Goal: Transaction & Acquisition: Subscribe to service/newsletter

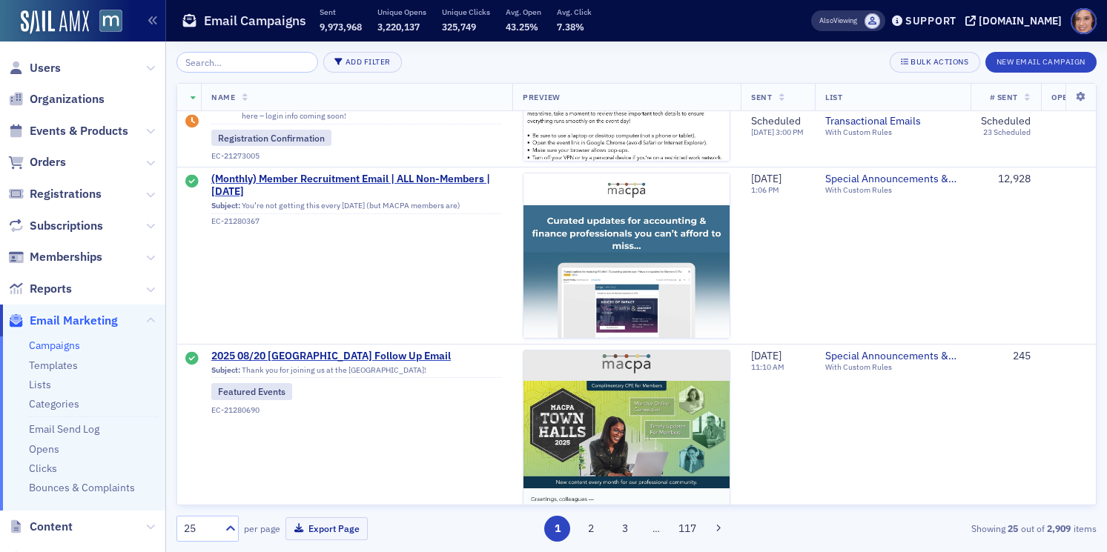
scroll to position [707, 0]
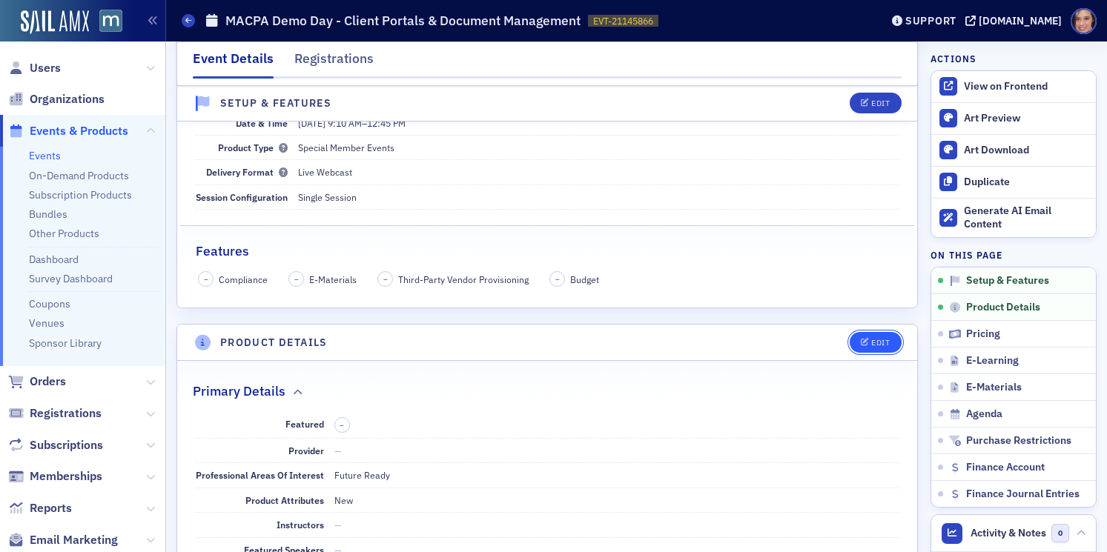
click at [892, 338] on button "Edit" at bounding box center [875, 342] width 51 height 21
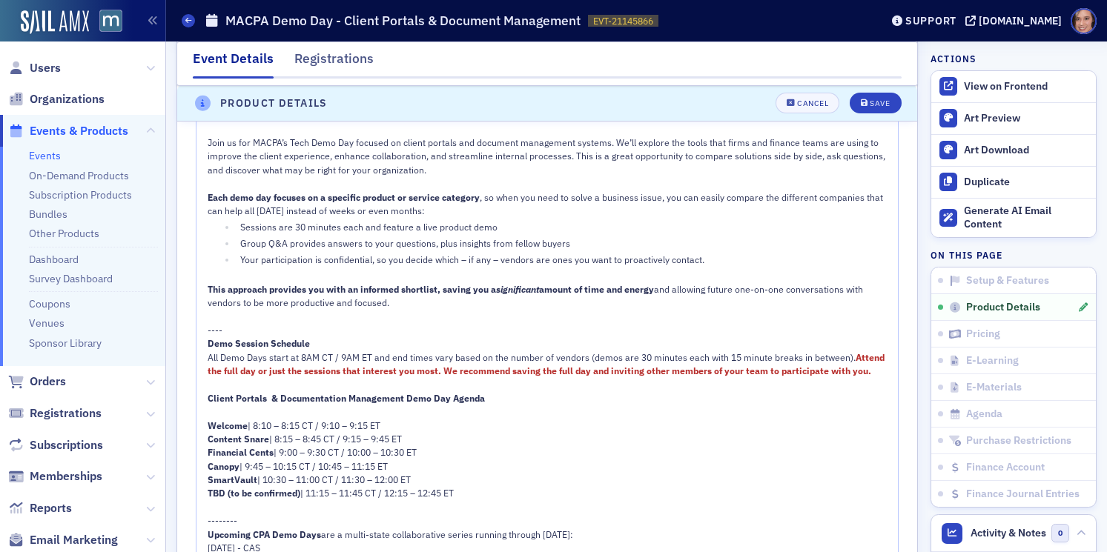
scroll to position [1065, 0]
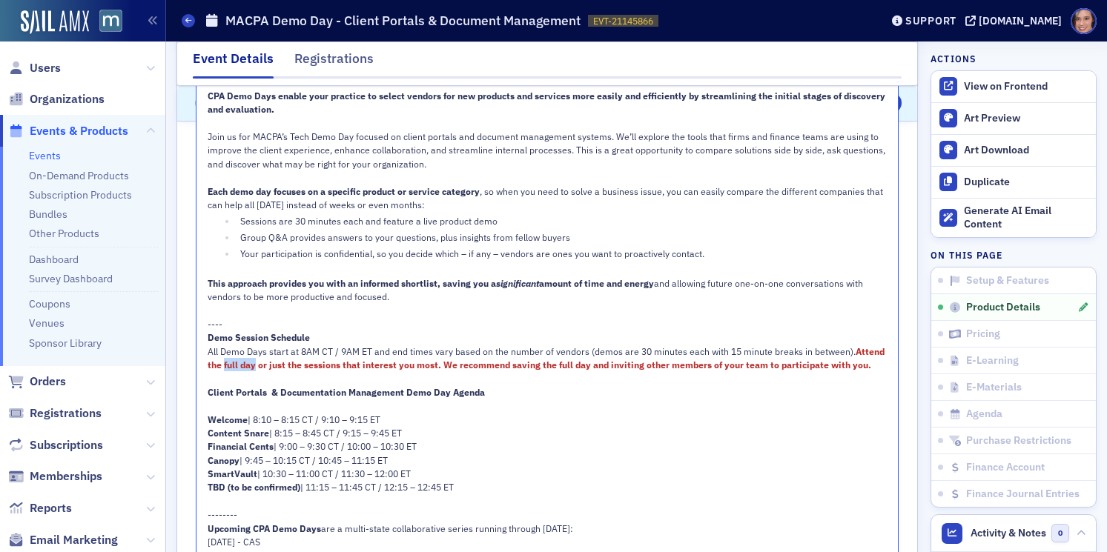
drag, startPoint x: 222, startPoint y: 363, endPoint x: 256, endPoint y: 365, distance: 33.4
click at [256, 365] on span "Attend the full day or just the sessions that interest you most. We recommend s…" at bounding box center [547, 357] width 679 height 25
drag, startPoint x: 499, startPoint y: 365, endPoint x: 589, endPoint y: 368, distance: 90.5
click at [589, 368] on span "Attend sessions or just the sessions that interest you most. We recommend savin…" at bounding box center [547, 357] width 679 height 25
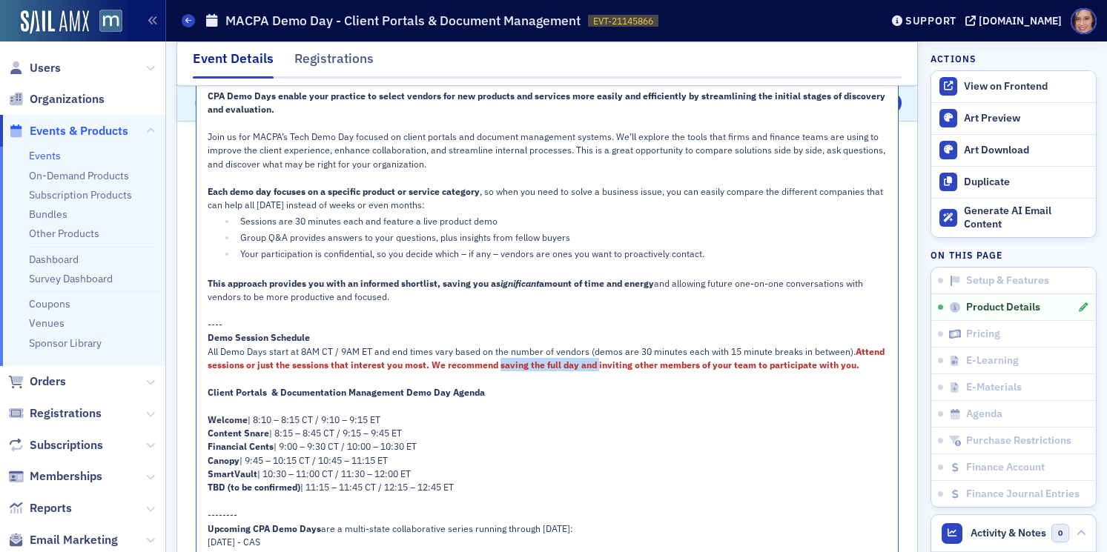
drag, startPoint x: 595, startPoint y: 367, endPoint x: 497, endPoint y: 365, distance: 97.9
click at [497, 365] on span "Attend sessions or just the sessions that interest you most. We recommend savin…" at bounding box center [547, 357] width 679 height 25
click at [522, 351] on span "All Demo Days start at 8AM CT / 9AM ET and end times vary based on the number o…" at bounding box center [532, 351] width 648 height 12
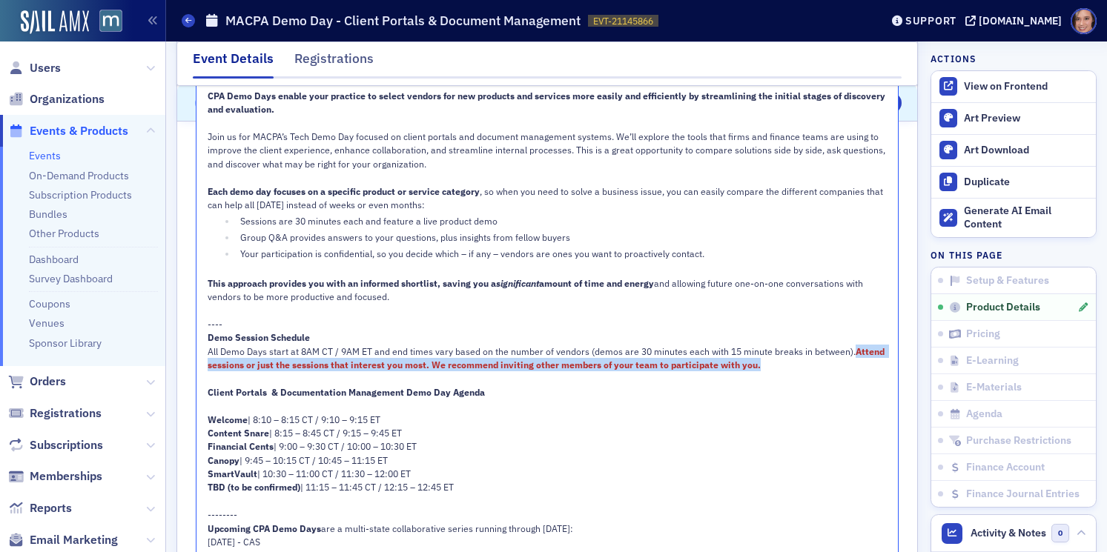
drag, startPoint x: 847, startPoint y: 349, endPoint x: 851, endPoint y: 358, distance: 9.6
click at [851, 358] on div "All Demo Days start at 8AM CT / 9AM ET and end times vary based on the number o…" at bounding box center [548, 358] width 681 height 27
copy div "Attend sessions or just the sessions that interest you most. We recommend invit…"
click at [339, 366] on span "Attend sessions or just the sessions that interest you most. We recommend invit…" at bounding box center [547, 357] width 679 height 25
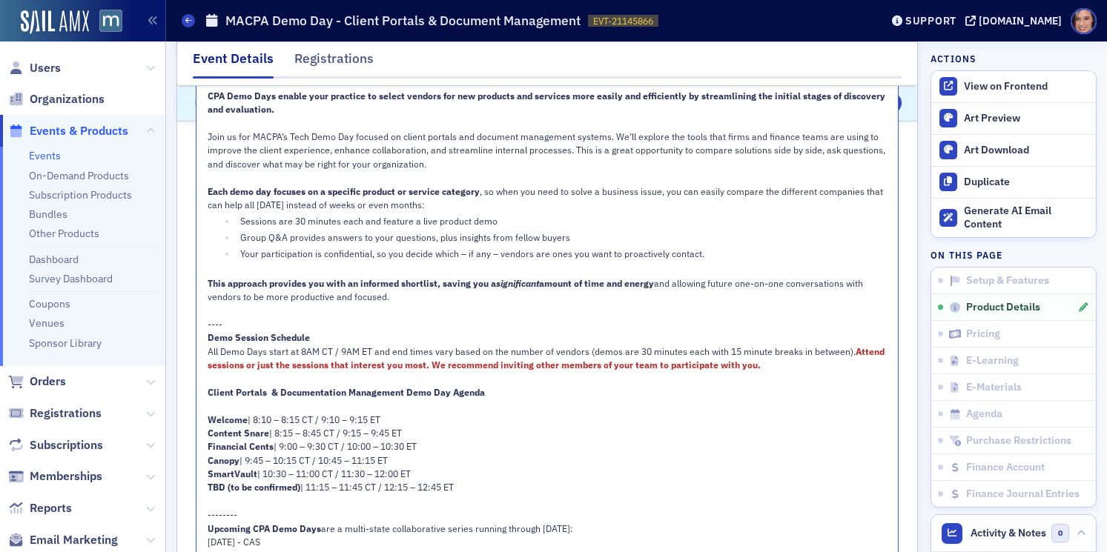
click at [423, 364] on span "Attend sessions or just the sessions that interest you most. We recommend invit…" at bounding box center [547, 357] width 679 height 25
drag, startPoint x: 427, startPoint y: 365, endPoint x: 850, endPoint y: 348, distance: 423.6
click at [850, 348] on span "Attend sessions or just the sessions that interest you most. We recommend invit…" at bounding box center [547, 357] width 679 height 25
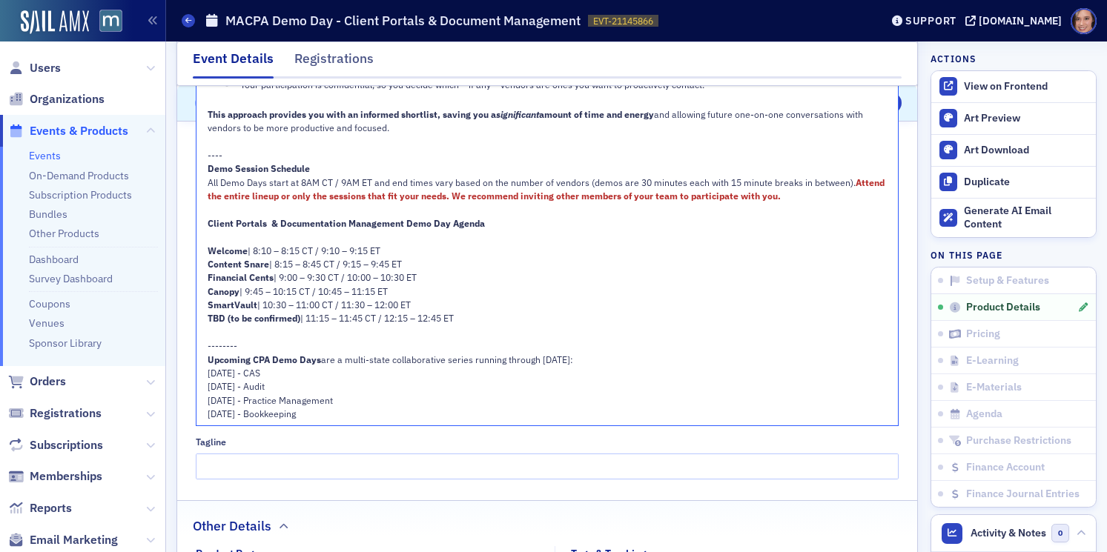
scroll to position [1219, 0]
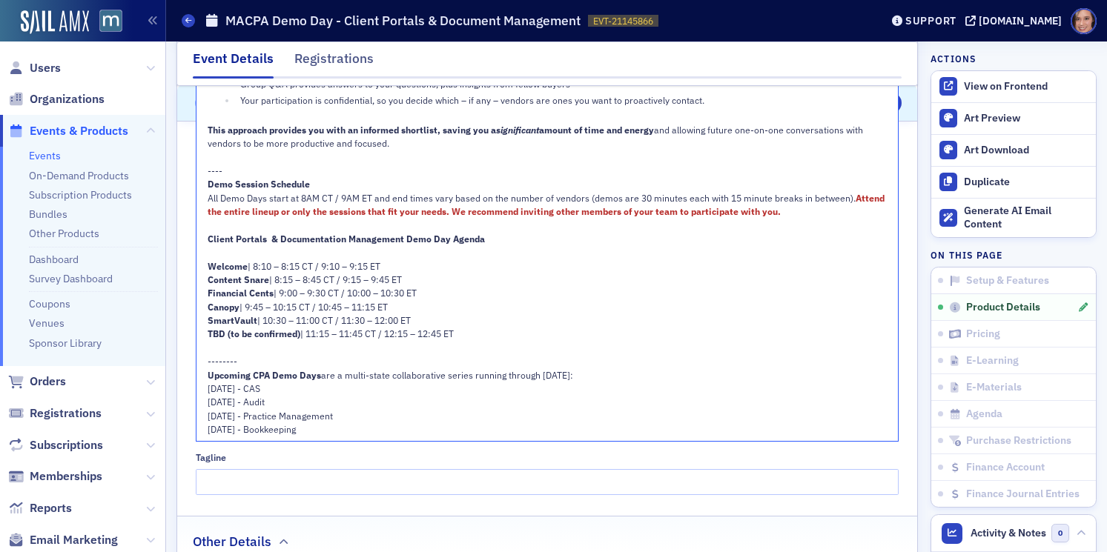
click at [251, 392] on span "[DATE] - CAS" at bounding box center [234, 389] width 53 height 12
click at [258, 406] on span "[DATE] - Audit" at bounding box center [236, 402] width 57 height 12
drag, startPoint x: 209, startPoint y: 388, endPoint x: 265, endPoint y: 388, distance: 56.3
click at [266, 388] on div "[DATE] - CAS" at bounding box center [548, 388] width 681 height 13
drag, startPoint x: 265, startPoint y: 388, endPoint x: 207, endPoint y: 387, distance: 58.6
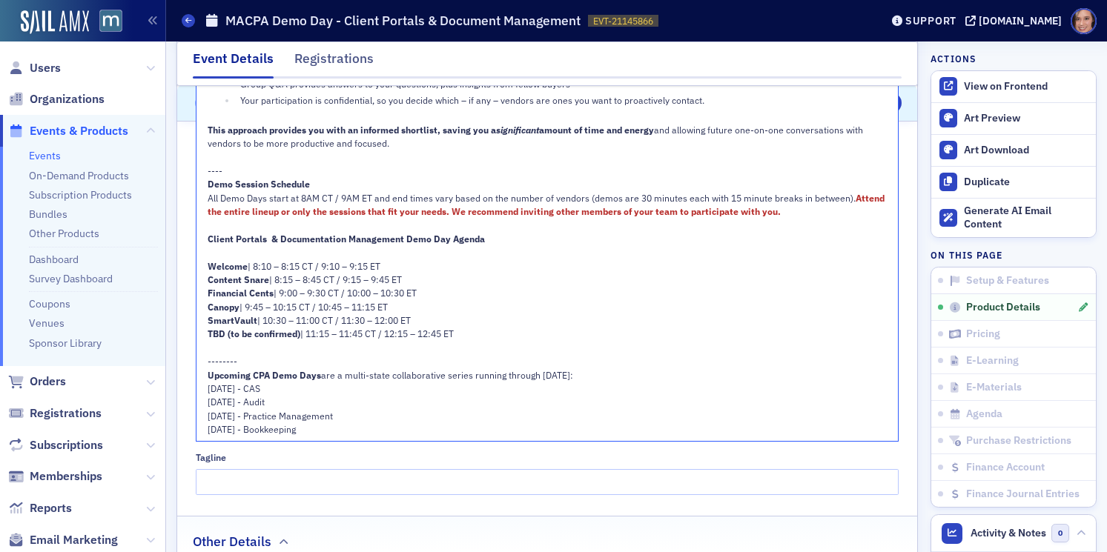
click at [208, 387] on span "[DATE] - CAS" at bounding box center [234, 389] width 53 height 12
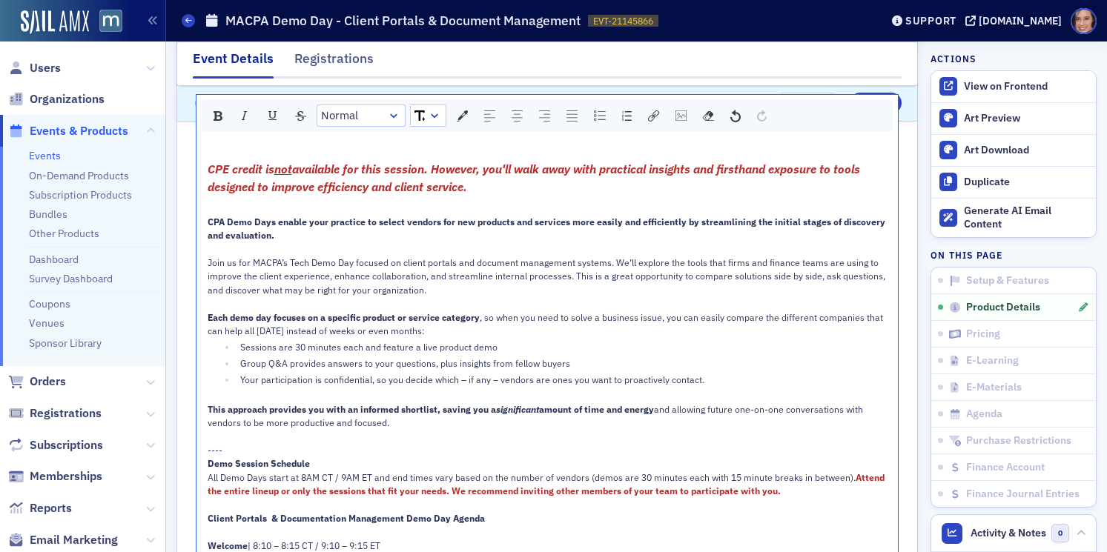
scroll to position [919, 0]
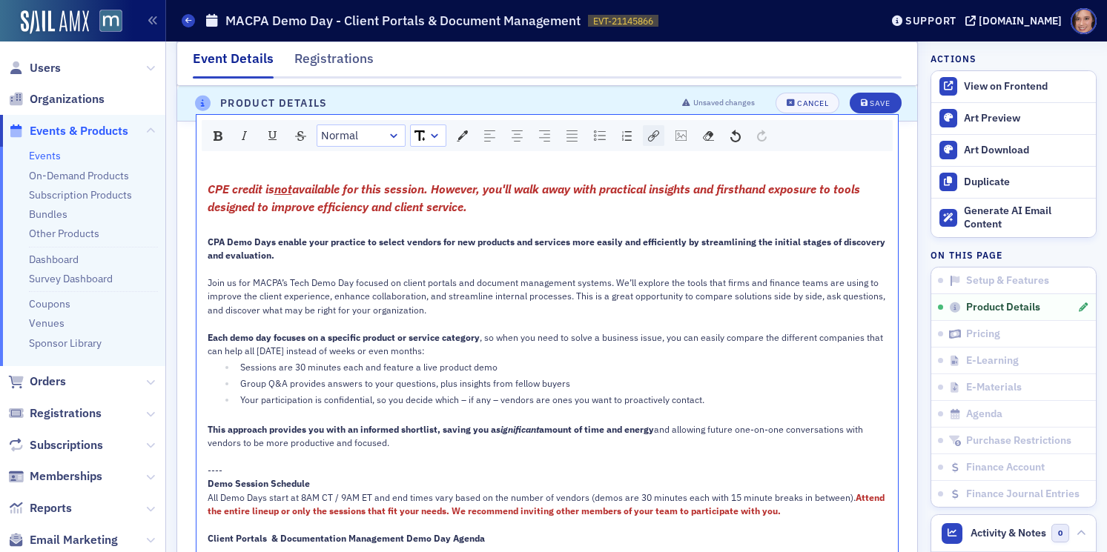
click at [654, 141] on div "rdw-link-control" at bounding box center [653, 135] width 21 height 21
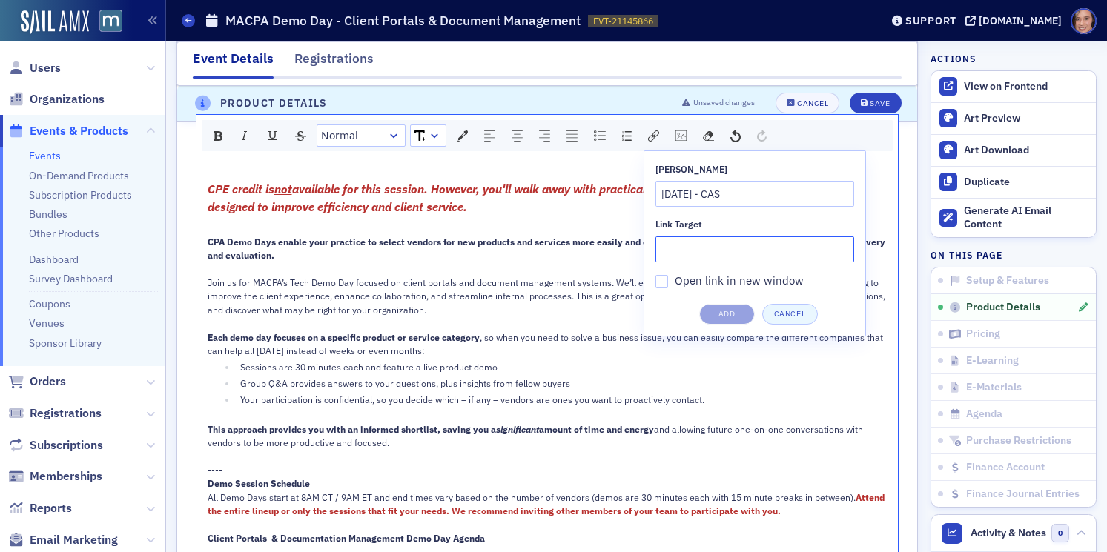
click at [718, 254] on input "Link Target" at bounding box center [754, 249] width 199 height 26
paste input "[URL][DOMAIN_NAME]"
type input "[URL][DOMAIN_NAME]"
click at [740, 321] on button "Add" at bounding box center [727, 314] width 56 height 21
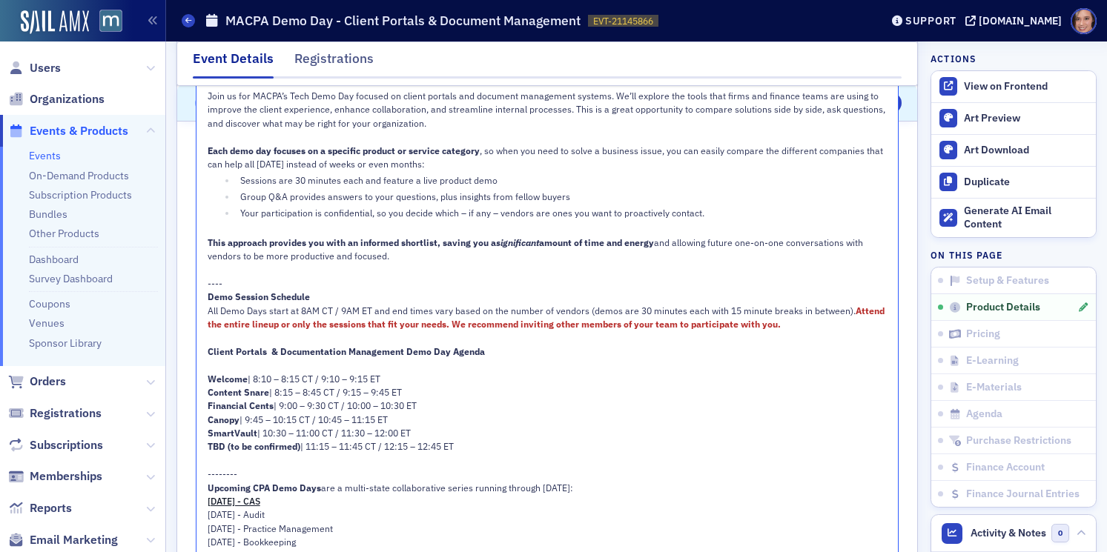
scroll to position [1116, 0]
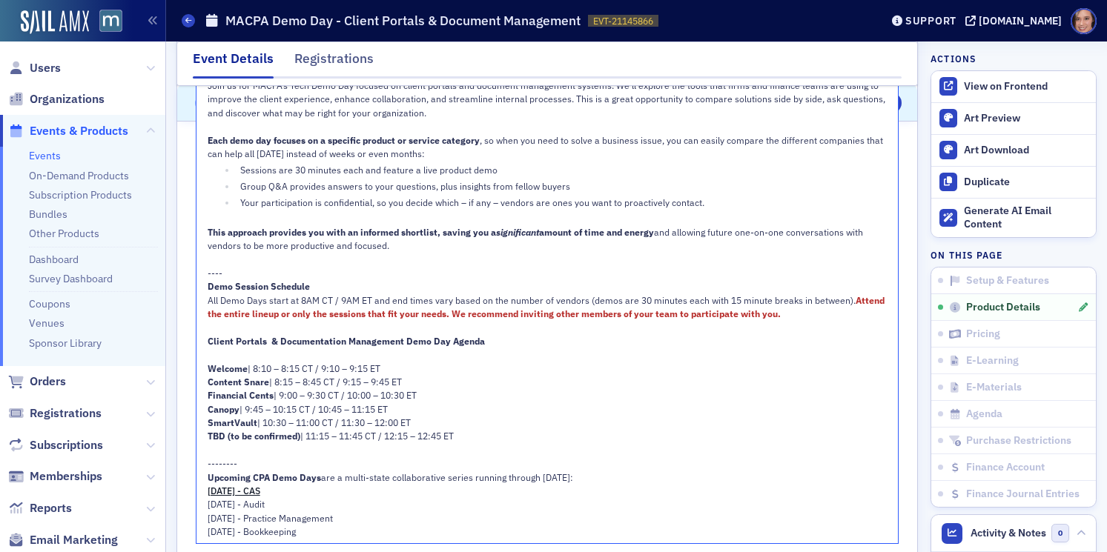
click at [262, 512] on span "[DATE] - Practice Management" at bounding box center [270, 518] width 125 height 12
click at [261, 507] on span "[DATE] - Audit" at bounding box center [236, 504] width 57 height 12
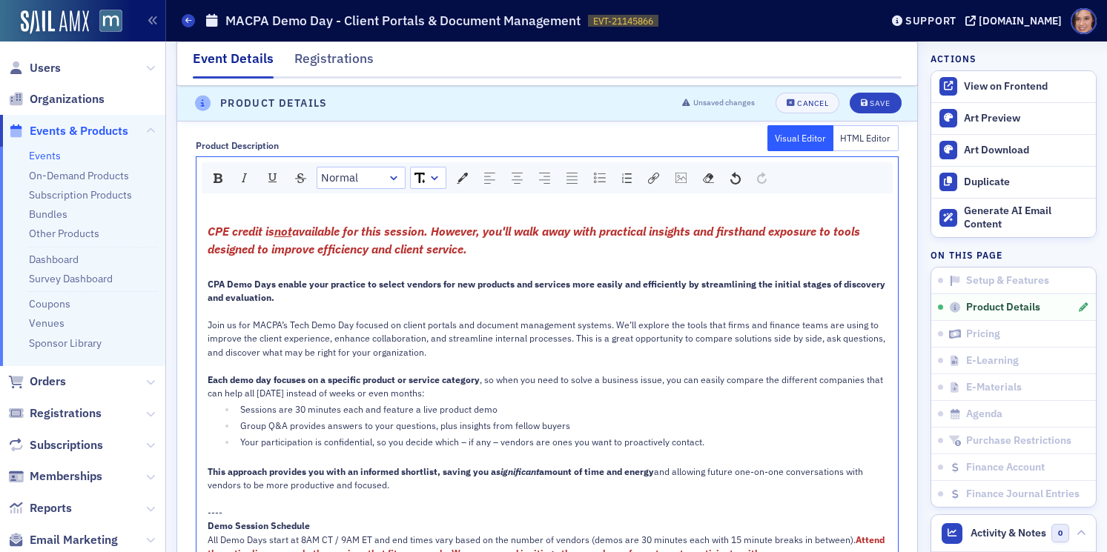
scroll to position [863, 0]
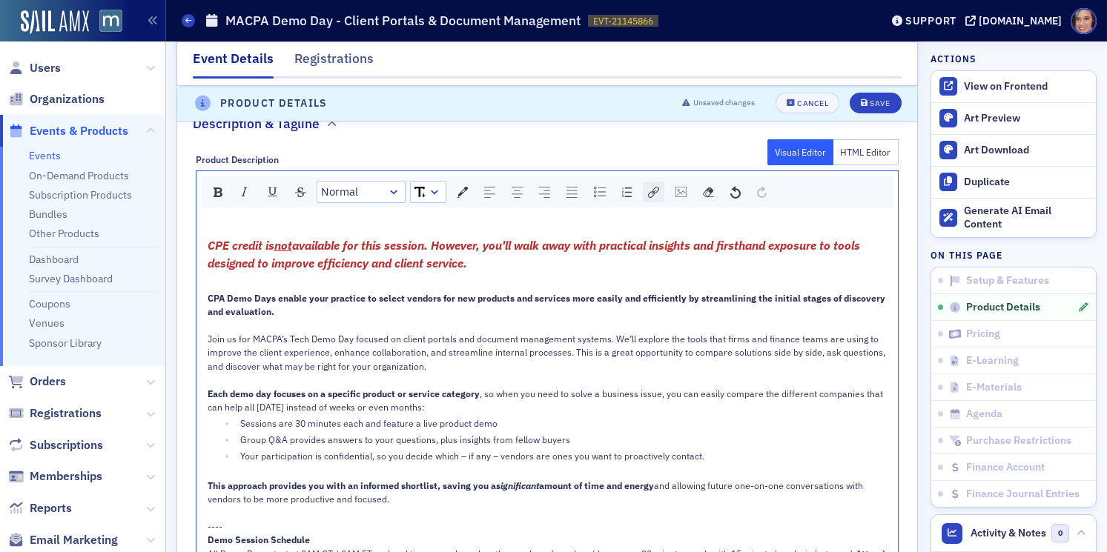
click at [652, 193] on img "rdw-link-control" at bounding box center [653, 192] width 11 height 11
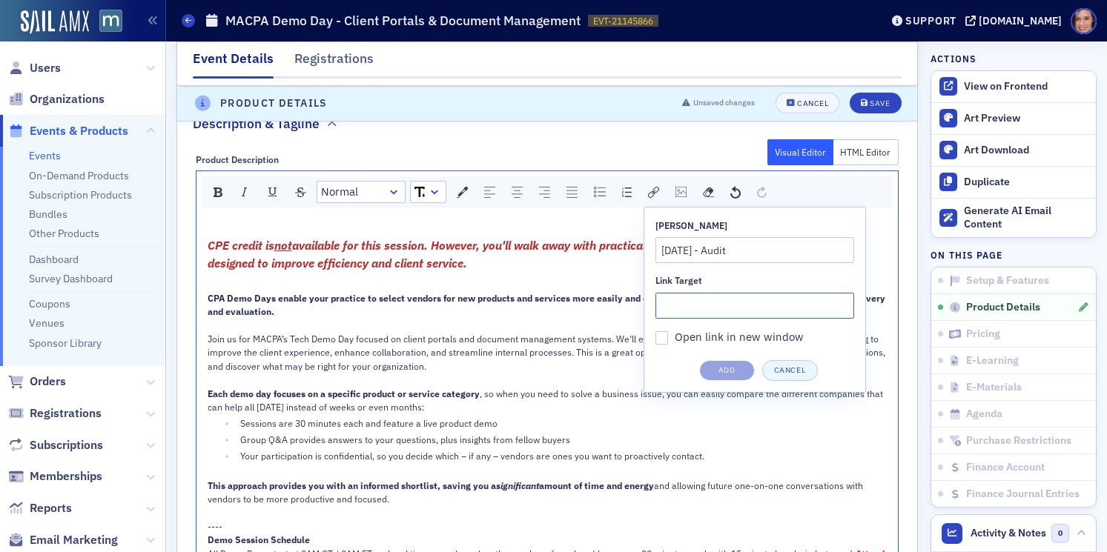
click at [762, 317] on input "Link Target" at bounding box center [754, 306] width 199 height 26
paste input "[URL][DOMAIN_NAME]"
type input "[URL][DOMAIN_NAME]"
click at [732, 370] on button "Add" at bounding box center [727, 370] width 56 height 21
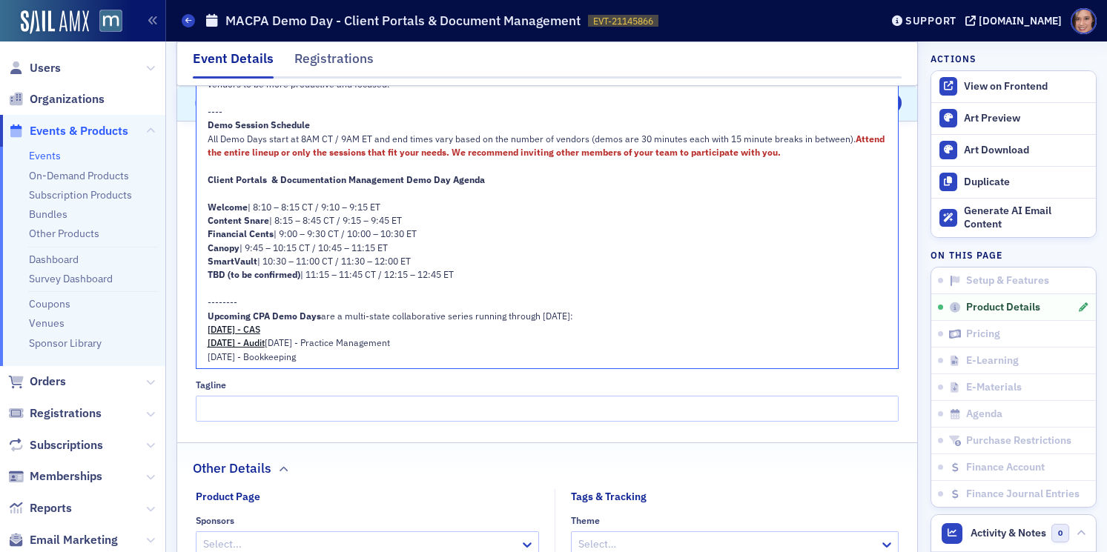
scroll to position [1281, 0]
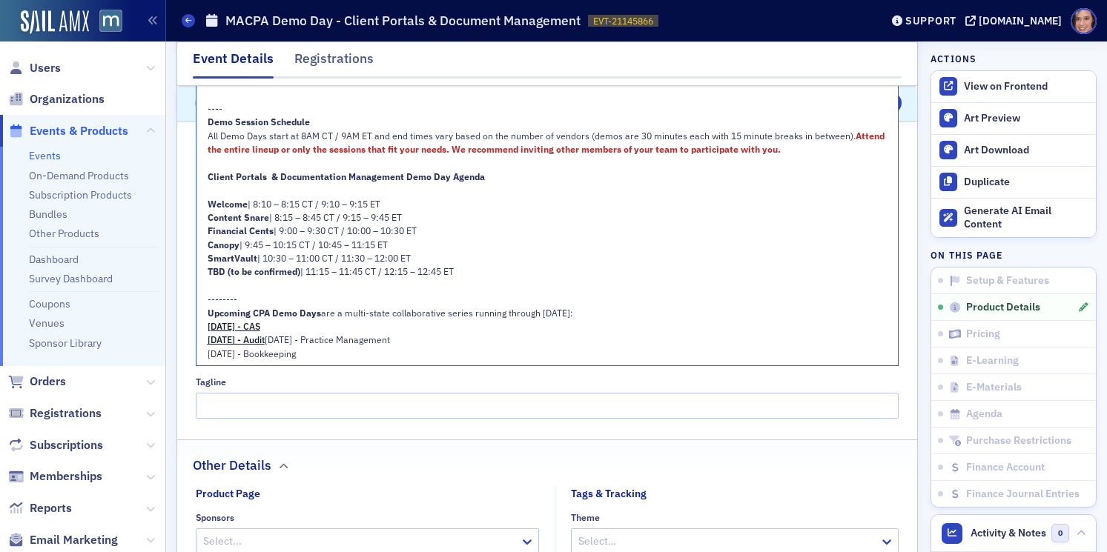
click at [279, 340] on span "[DATE] - Practice Management" at bounding box center [327, 340] width 125 height 12
click at [302, 345] on div "[DATE] - Audit [DATE] - Practice Management" at bounding box center [548, 339] width 681 height 13
click at [305, 345] on span "[DATE] - Practice Management" at bounding box center [327, 340] width 125 height 12
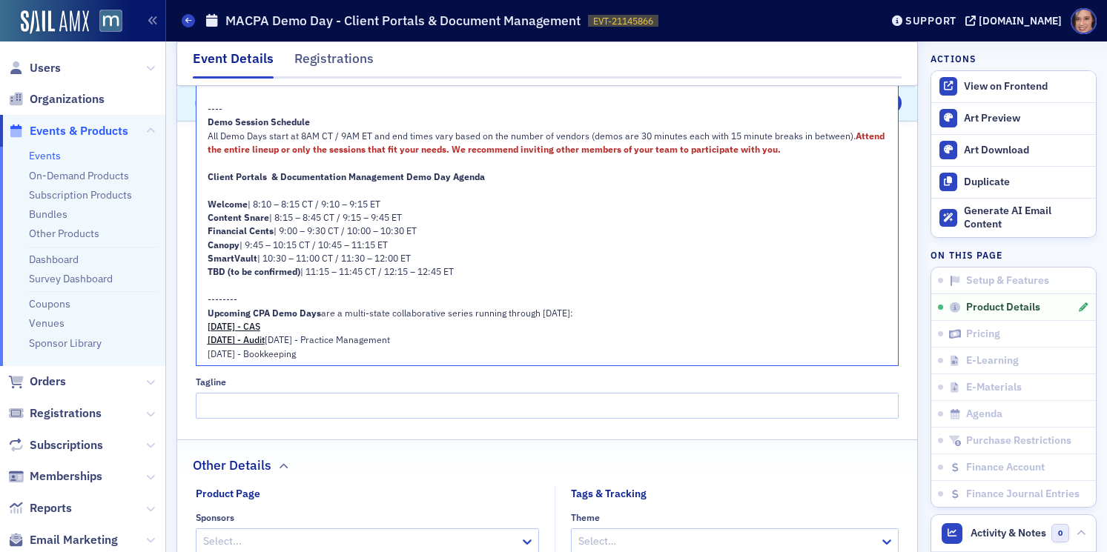
click at [305, 345] on span "[DATE] - Practice Management" at bounding box center [327, 340] width 125 height 12
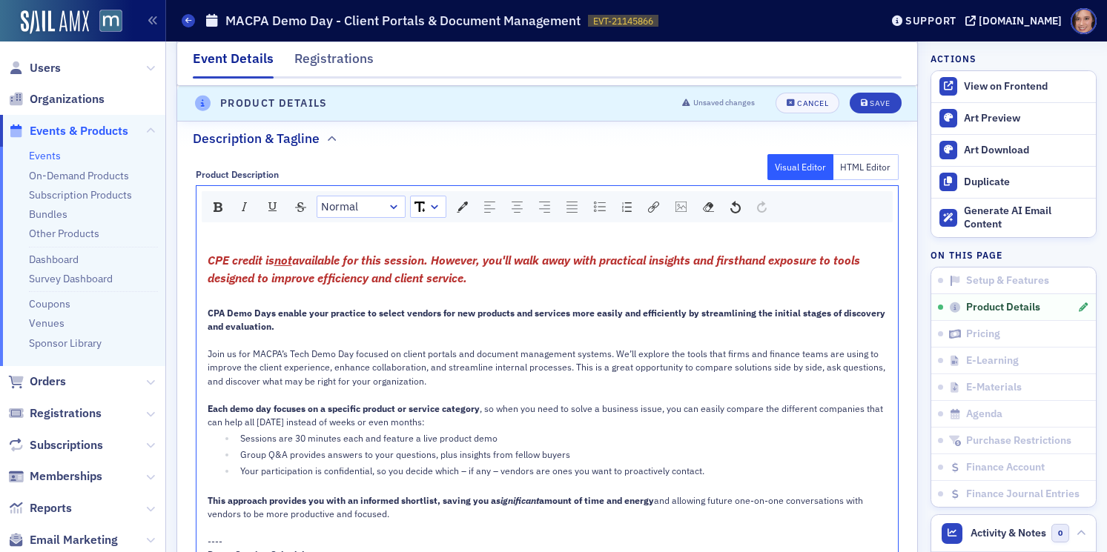
scroll to position [819, 0]
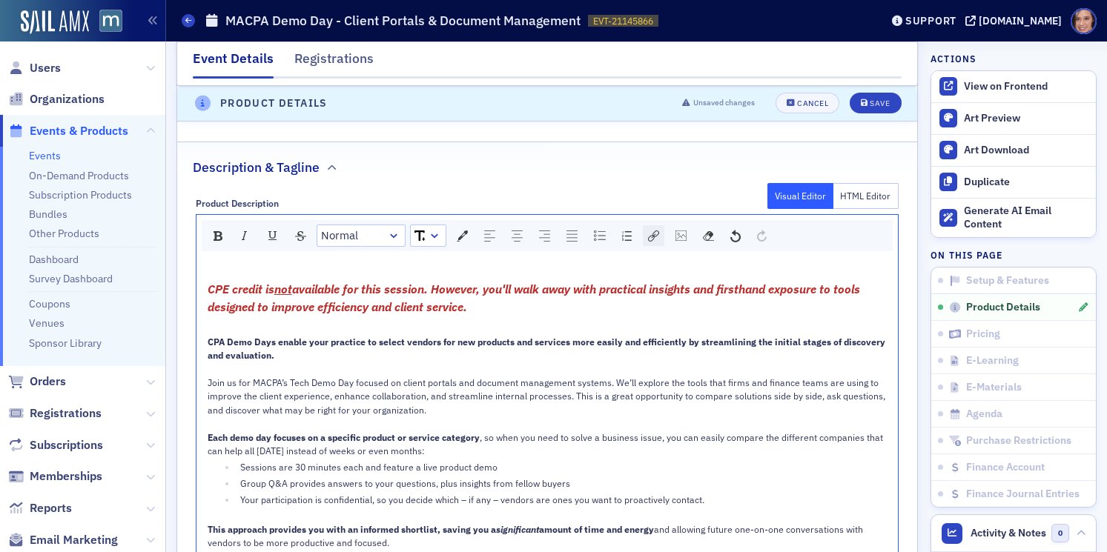
click at [654, 231] on img "rdw-link-control" at bounding box center [653, 236] width 11 height 11
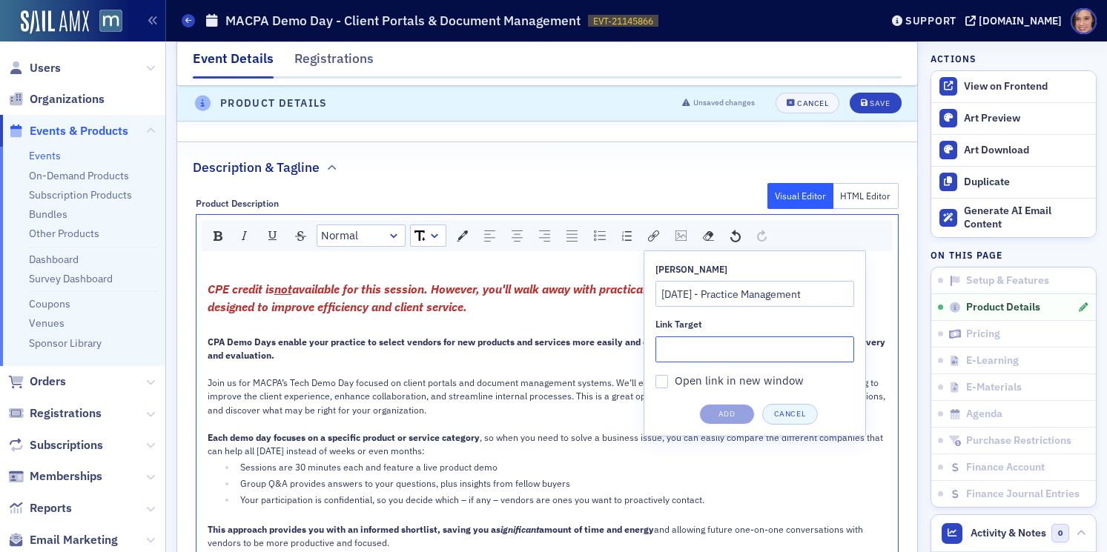
click at [735, 354] on input "Link Target" at bounding box center [754, 350] width 199 height 26
paste input "[URL][DOMAIN_NAME]"
type input "[URL][DOMAIN_NAME]"
click at [738, 407] on button "Add" at bounding box center [727, 414] width 56 height 21
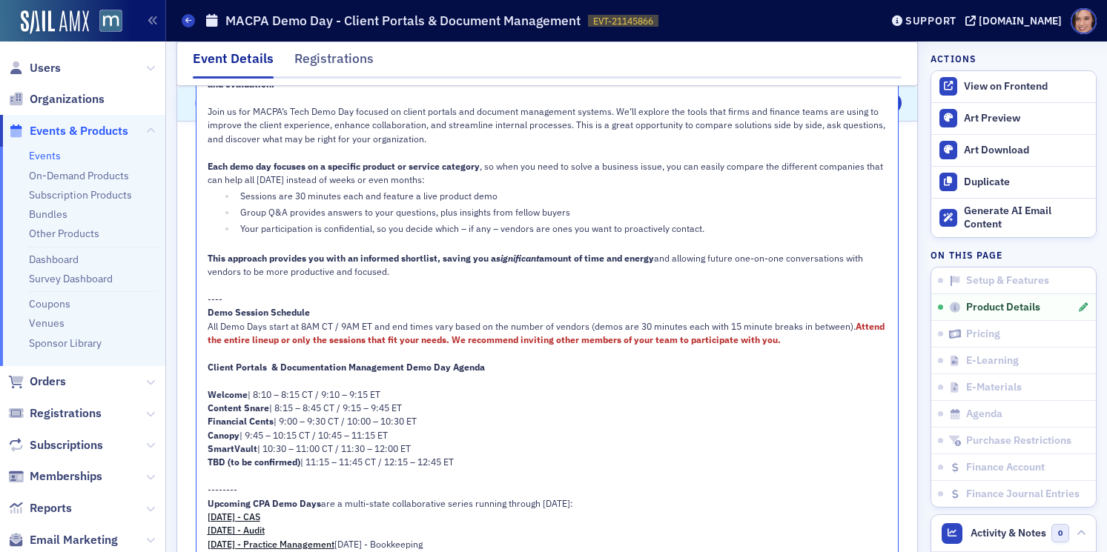
scroll to position [1157, 0]
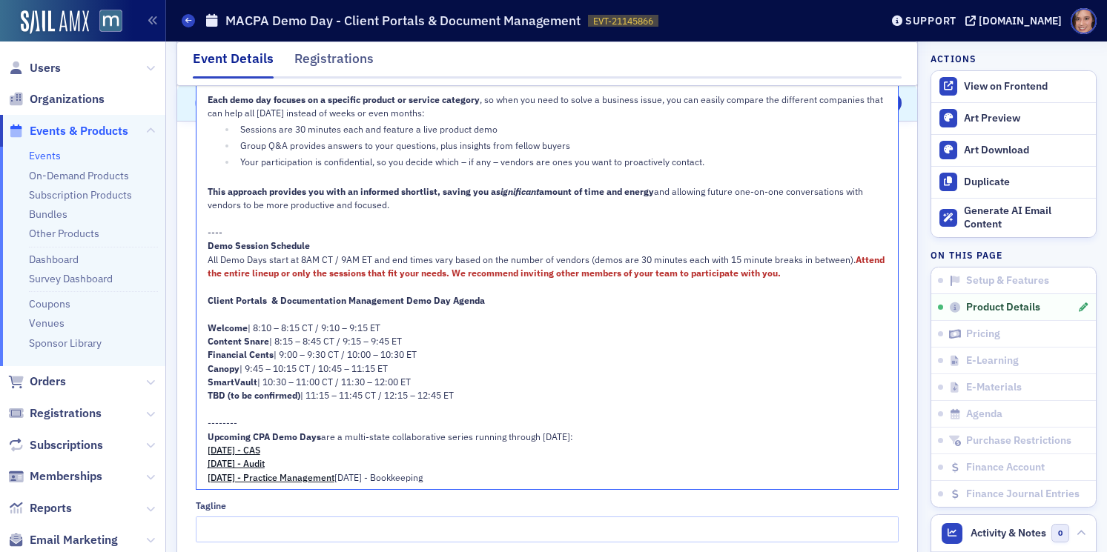
click at [348, 477] on span "[DATE] - Bookkeeping" at bounding box center [378, 478] width 88 height 12
click at [334, 483] on span "[DATE] - Bookkeeping" at bounding box center [378, 478] width 88 height 12
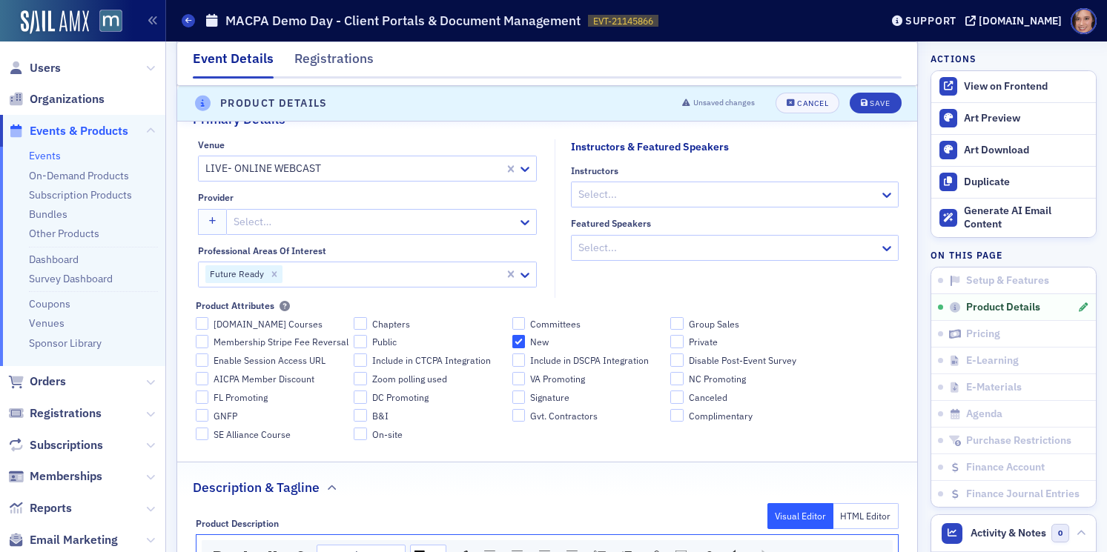
scroll to position [818, 0]
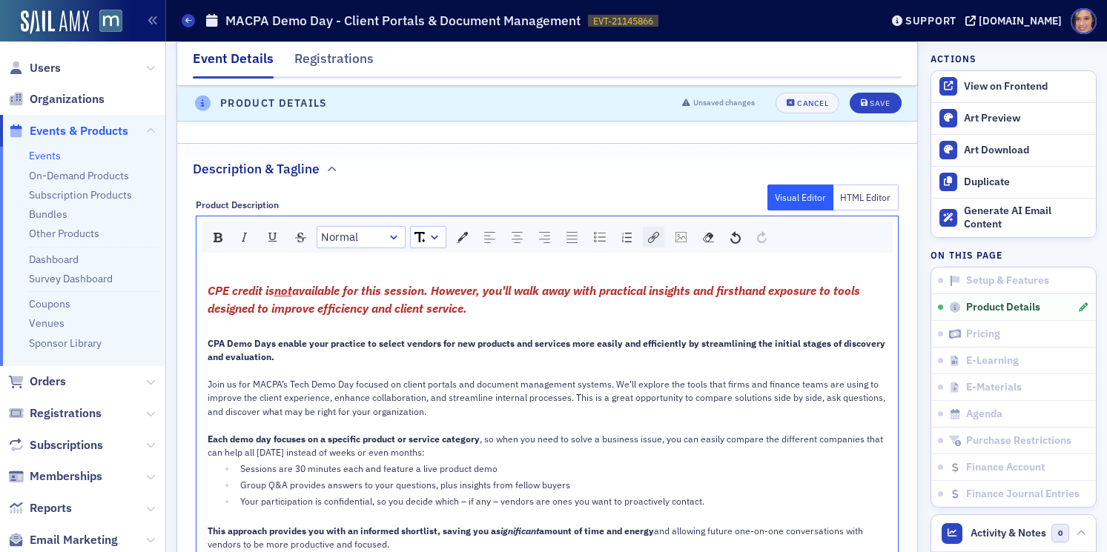
click at [651, 236] on img "rdw-link-control" at bounding box center [653, 237] width 11 height 11
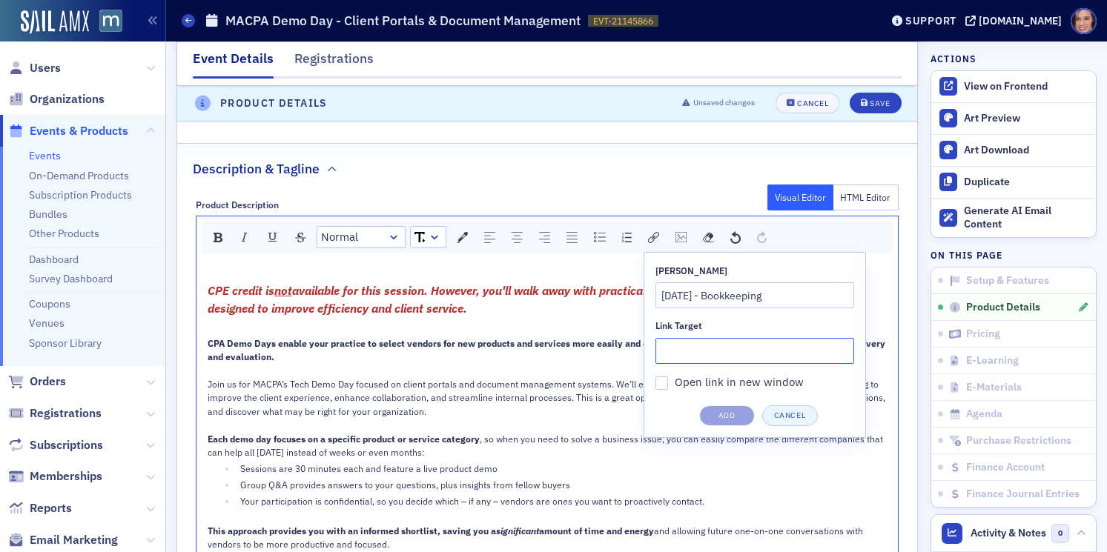
click at [704, 353] on input "Link Target" at bounding box center [754, 351] width 199 height 26
paste input "[URL][DOMAIN_NAME]"
type input "[URL][DOMAIN_NAME]"
click at [738, 420] on button "Add" at bounding box center [727, 416] width 56 height 21
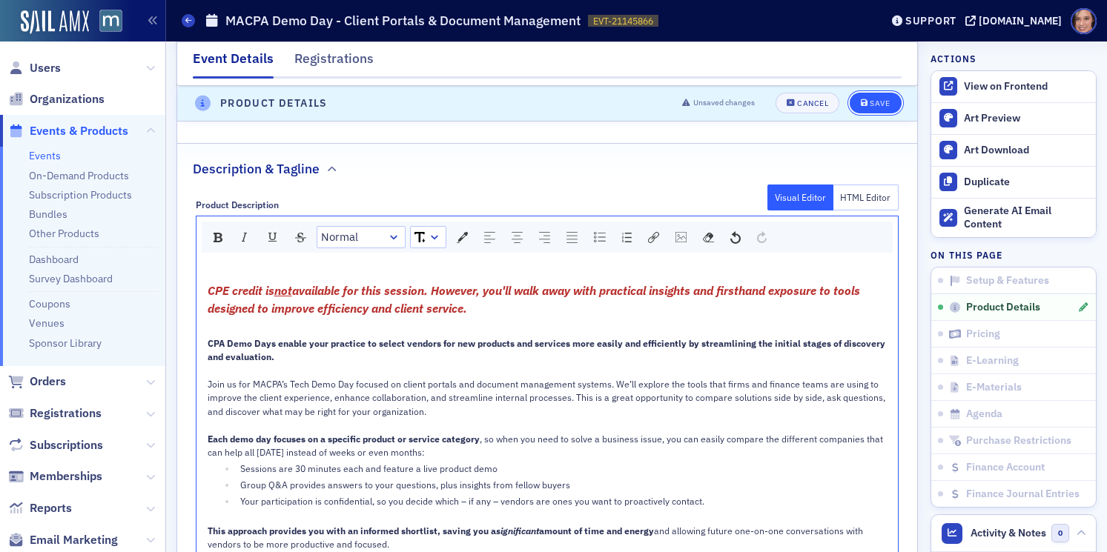
click at [865, 108] on button "Save" at bounding box center [875, 103] width 51 height 21
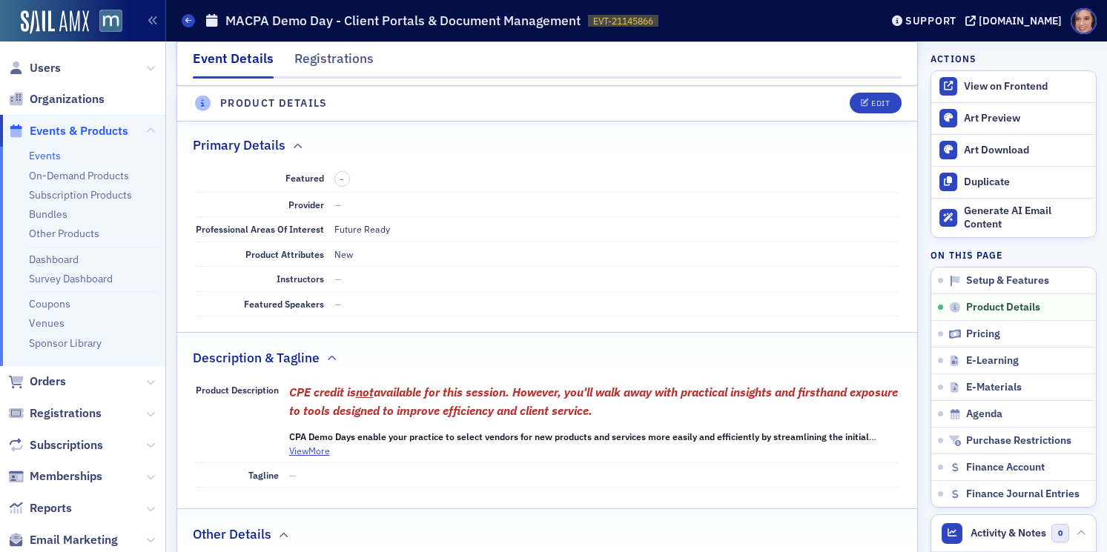
scroll to position [414, 0]
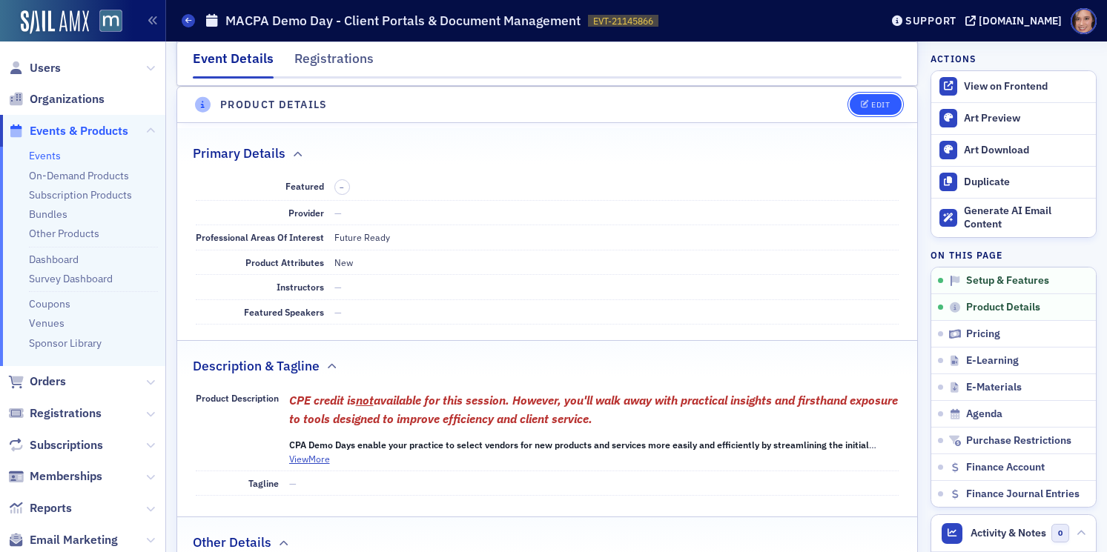
click at [882, 107] on div "Edit" at bounding box center [880, 105] width 19 height 8
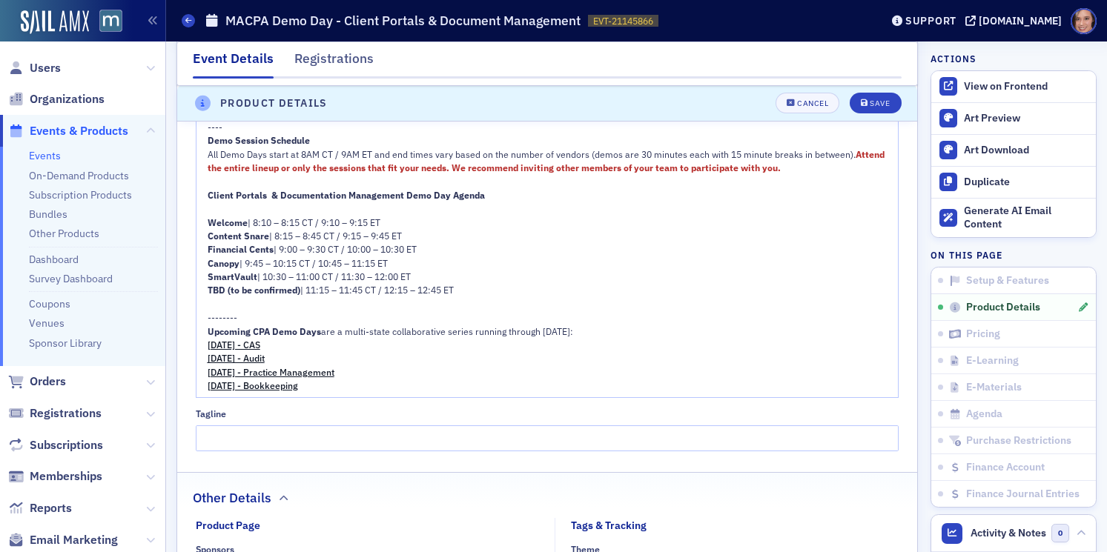
scroll to position [1271, 0]
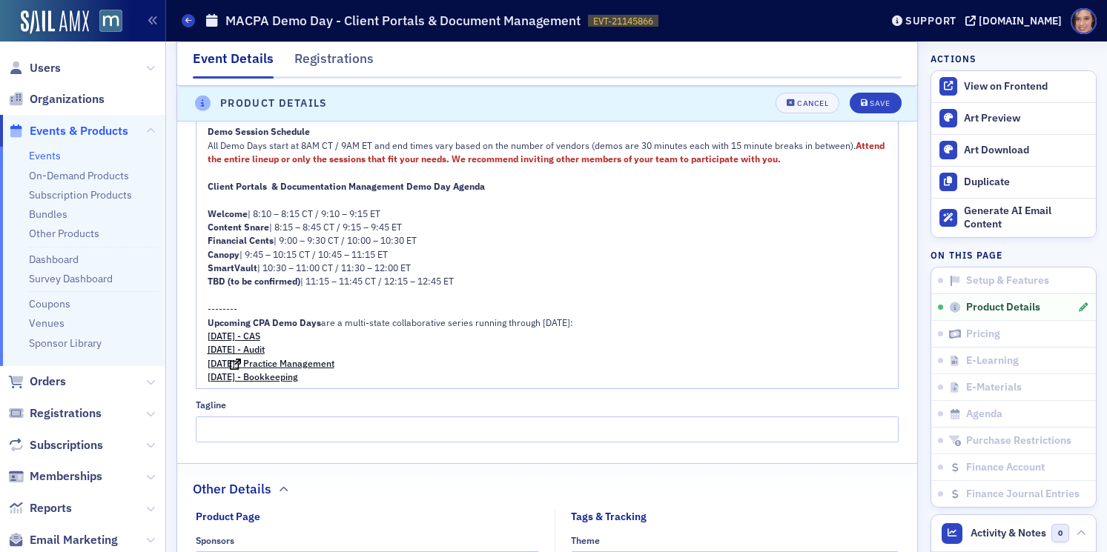
click at [208, 349] on span "[DATE] - Audit" at bounding box center [236, 349] width 57 height 12
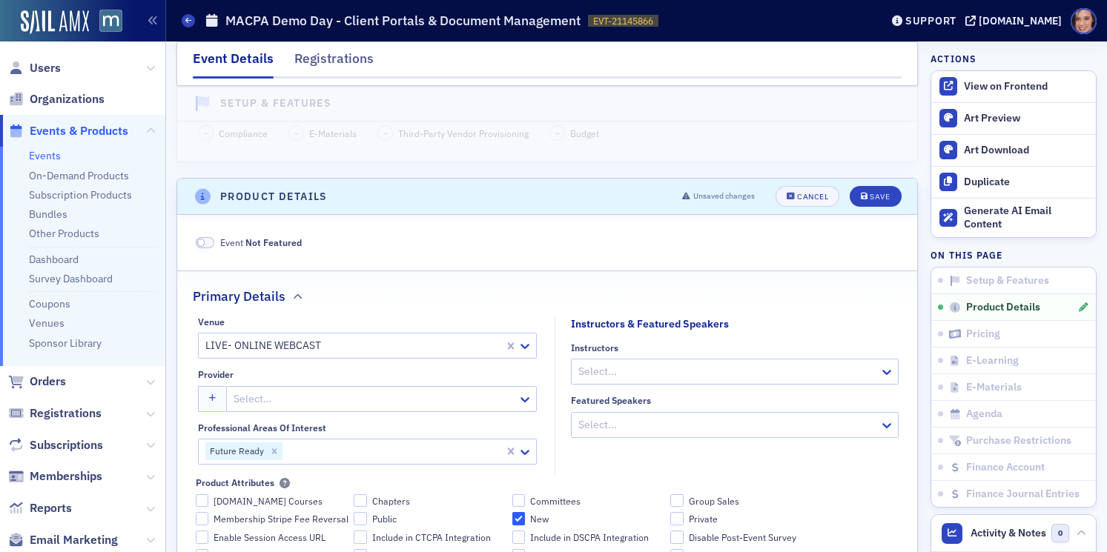
scroll to position [0, 0]
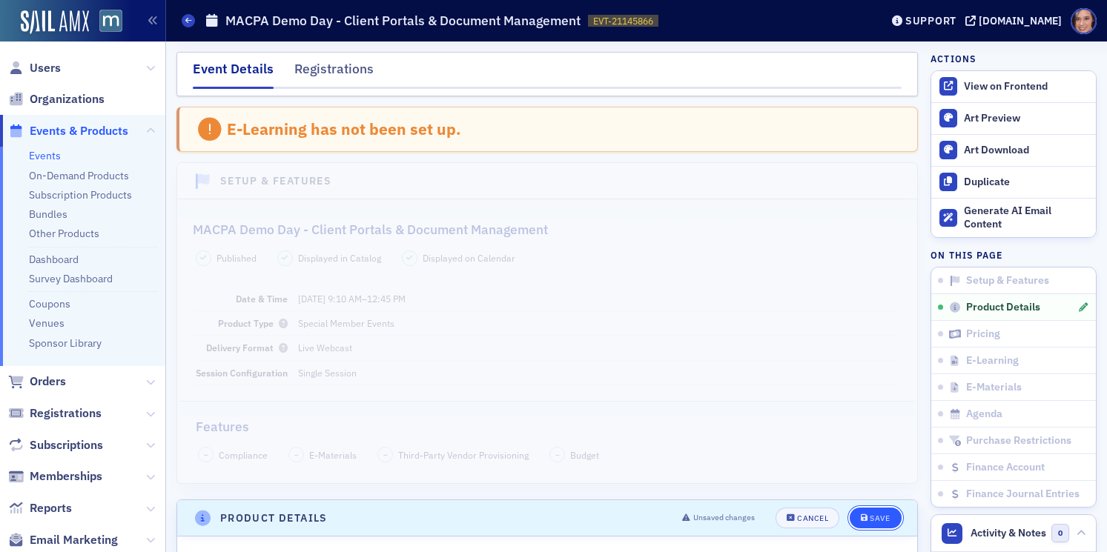
click at [877, 523] on div "Save" at bounding box center [880, 519] width 20 height 8
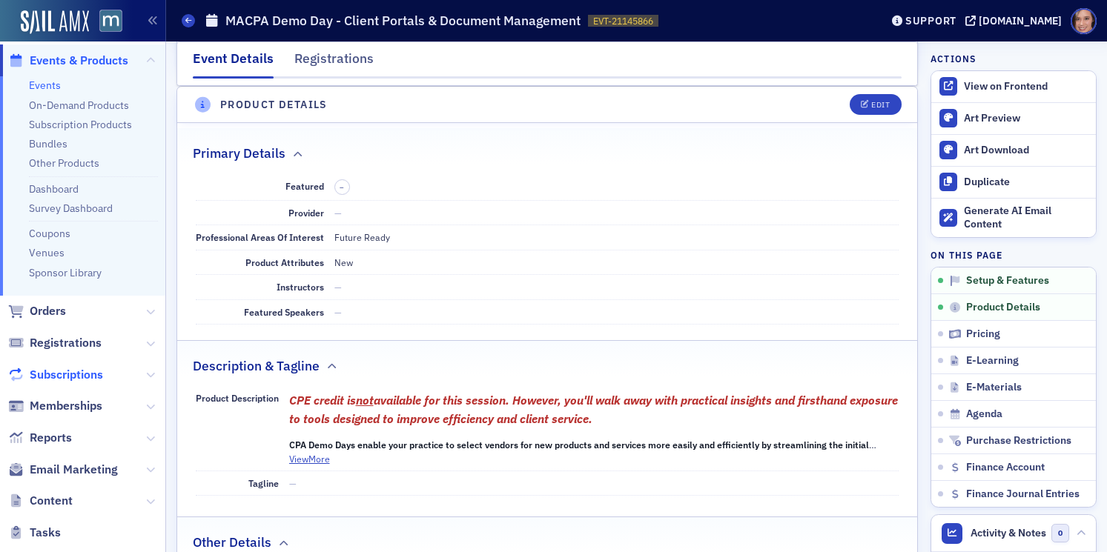
scroll to position [72, 0]
click at [79, 473] on span "Email Marketing" at bounding box center [74, 468] width 88 height 16
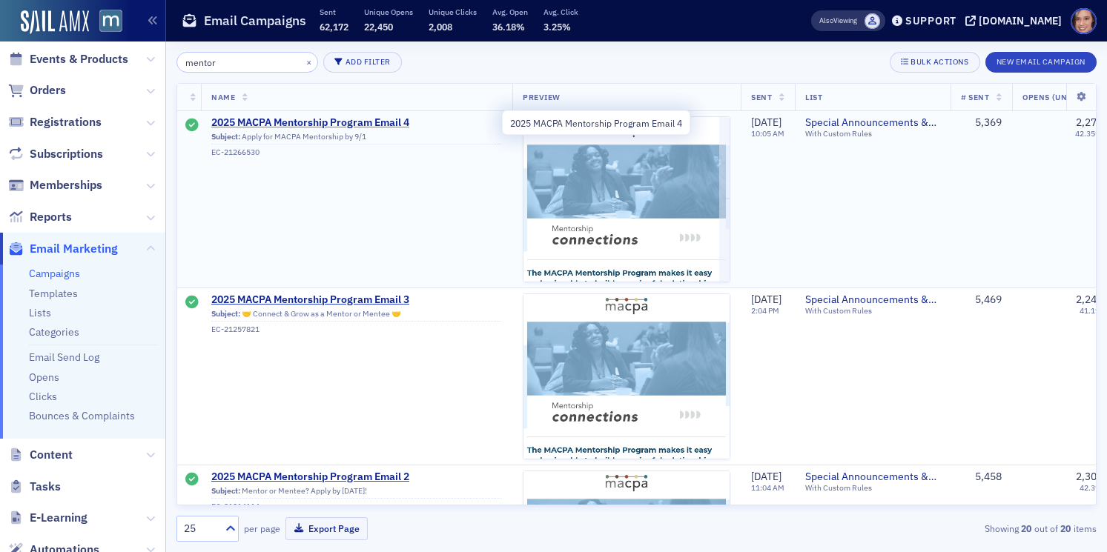
type input "mentor"
click at [350, 122] on span "2025 MACPA Mentorship Program Email 4" at bounding box center [356, 122] width 291 height 13
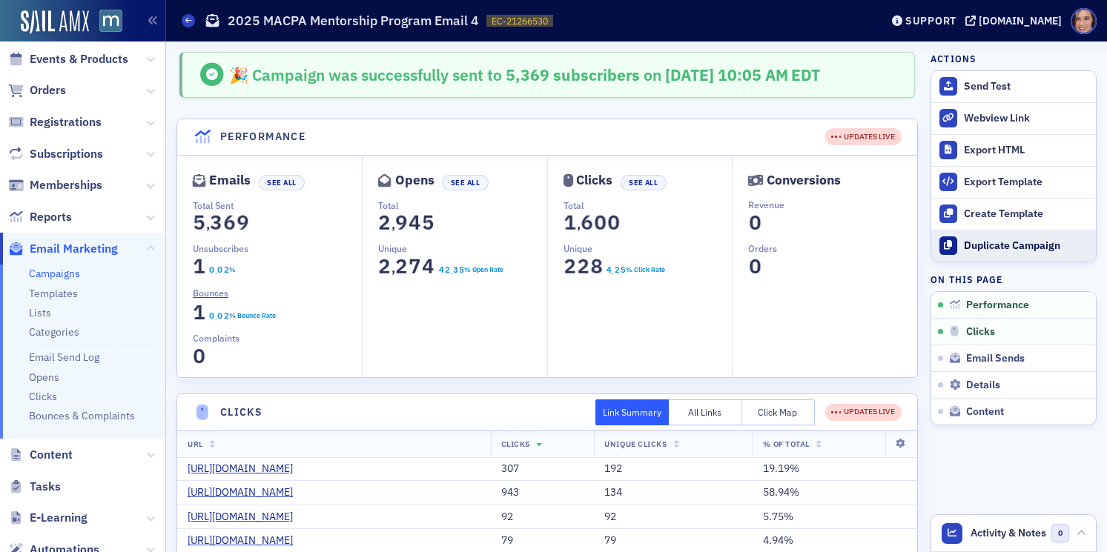
click at [998, 243] on div "Duplicate Campaign" at bounding box center [1026, 245] width 125 height 13
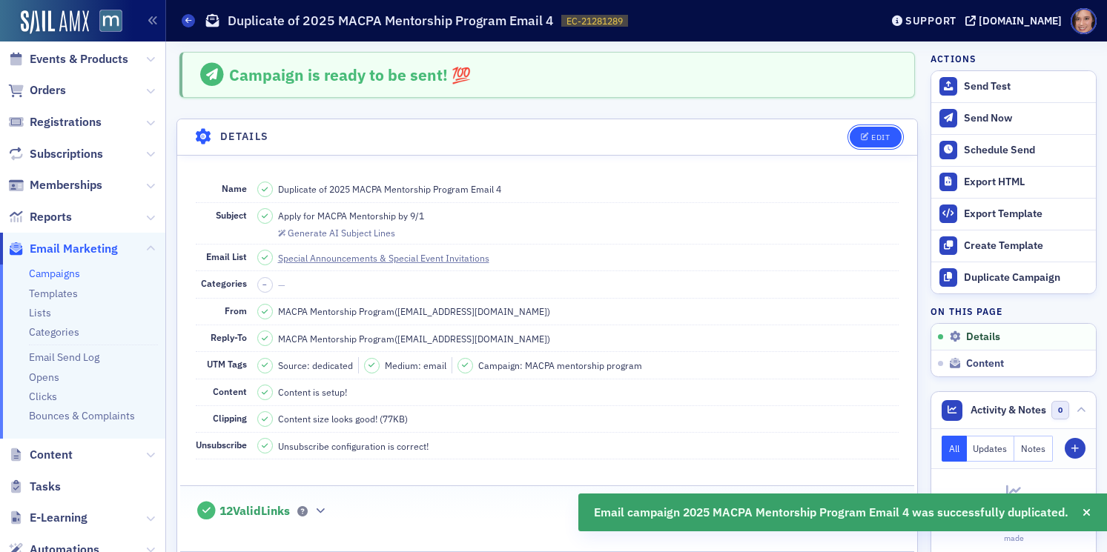
click at [877, 142] on button "Edit" at bounding box center [875, 137] width 51 height 21
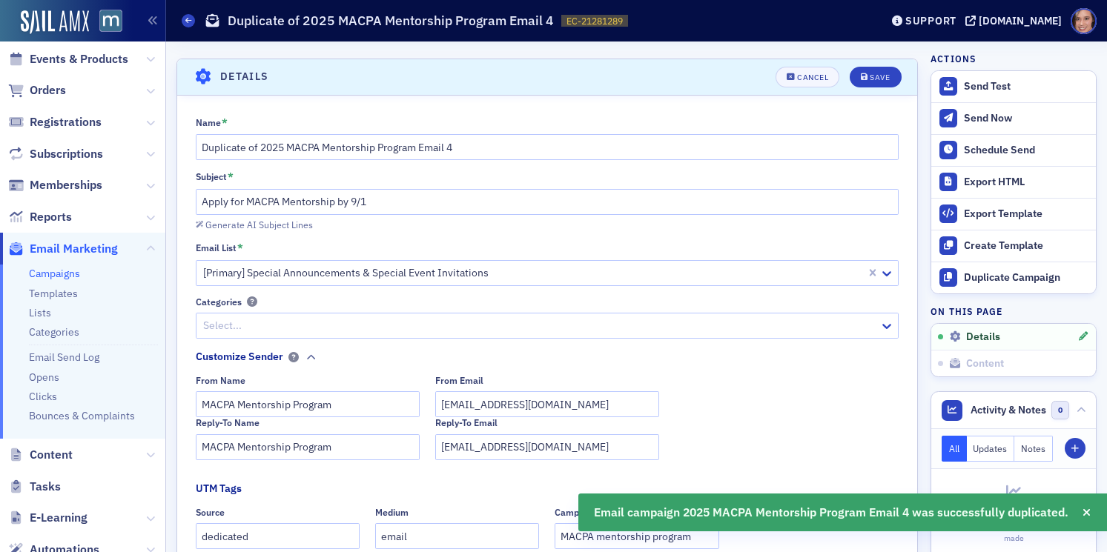
scroll to position [69, 0]
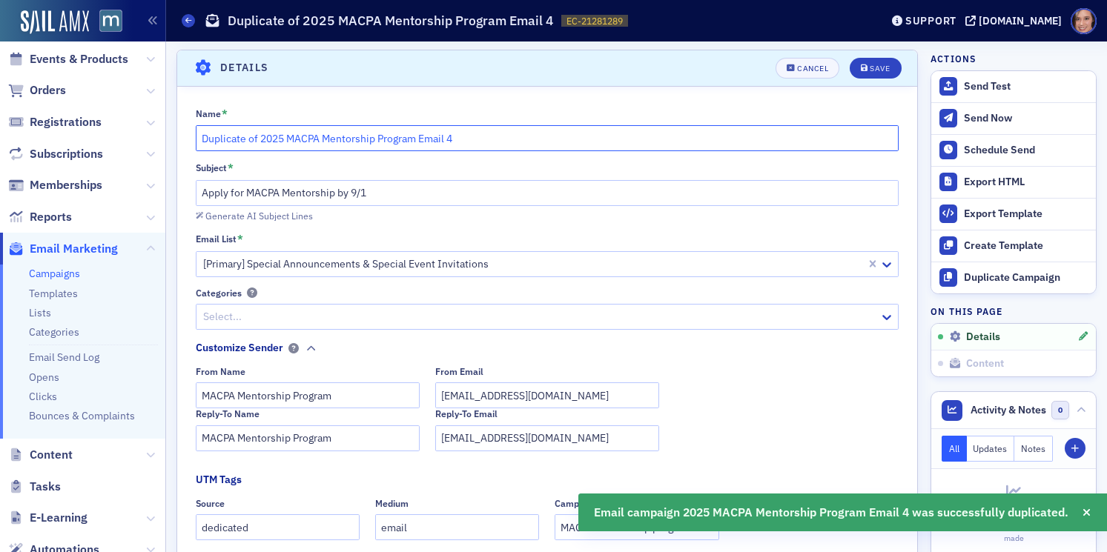
drag, startPoint x: 261, startPoint y: 137, endPoint x: 188, endPoint y: 138, distance: 73.4
click at [188, 137] on div "Name * Duplicate of 2025 MACPA Mentorship Program Email 4 Subject * Apply for M…" at bounding box center [547, 396] width 740 height 579
click at [420, 131] on input "2025 MACPA Mentorship Program Email 4" at bounding box center [548, 138] width 704 height 26
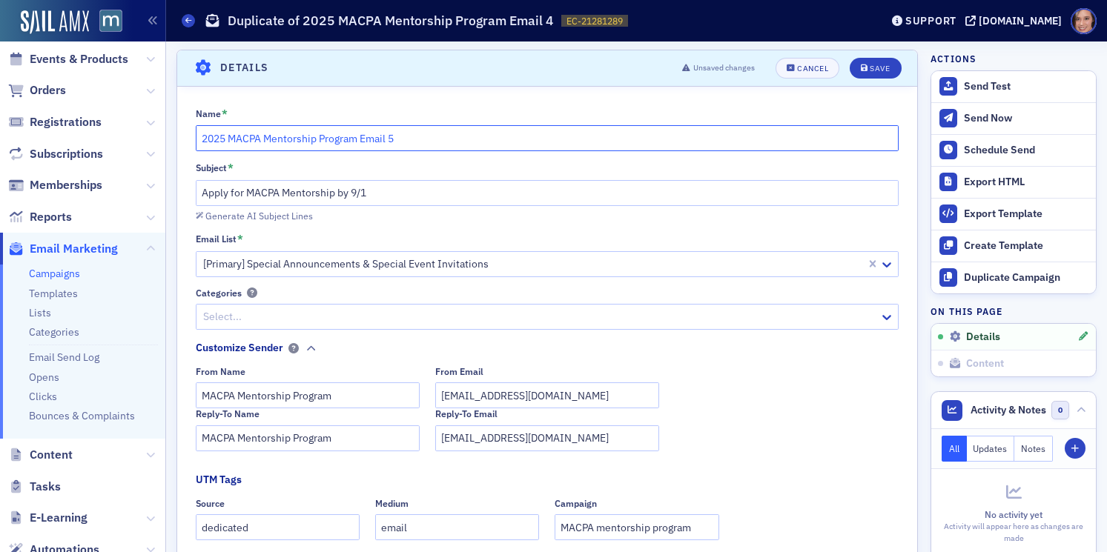
type input "2025 MACPA Mentorship Program Email 5"
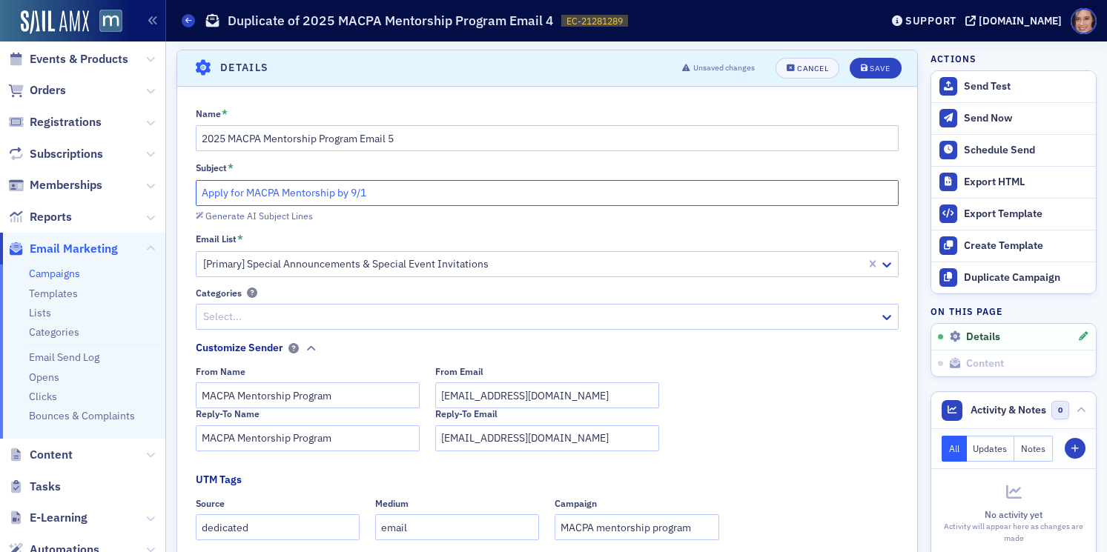
click at [481, 192] on input "Apply for MACPA Mentorship by 9/1" at bounding box center [548, 193] width 704 height 26
click at [202, 196] on input "Apply for MACPA Mentorship by 9/1" at bounding box center [548, 193] width 704 height 26
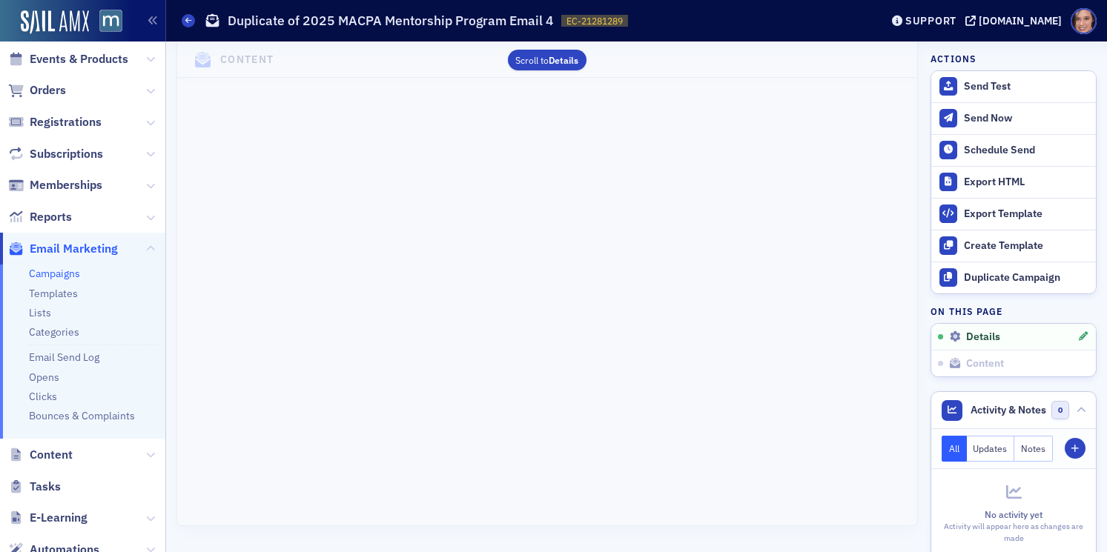
scroll to position [0, 0]
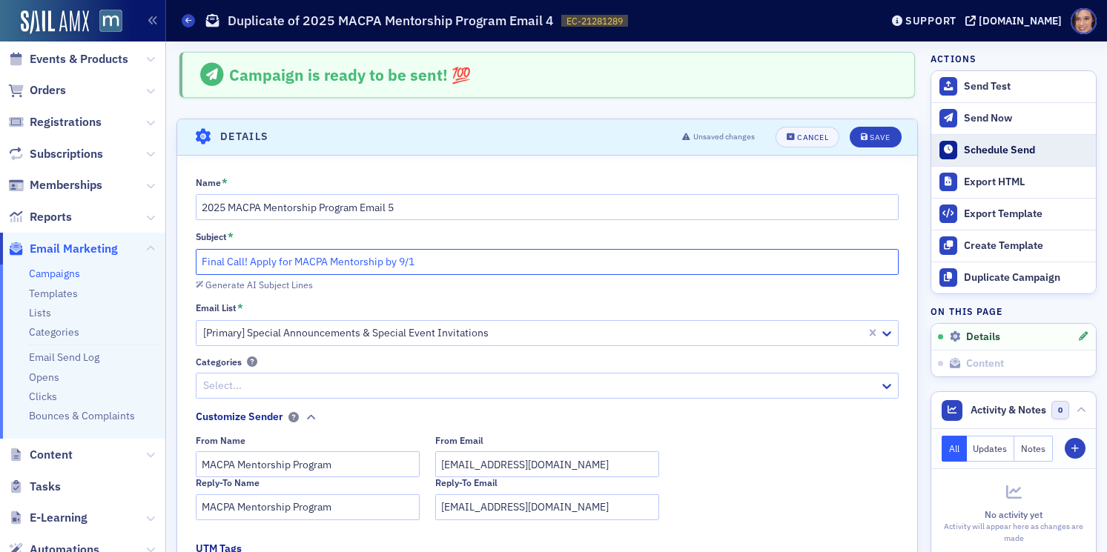
type input "Final Call! Apply for MACPA Mentorship by 9/1"
click at [976, 151] on div "Schedule Send" at bounding box center [1026, 150] width 125 height 13
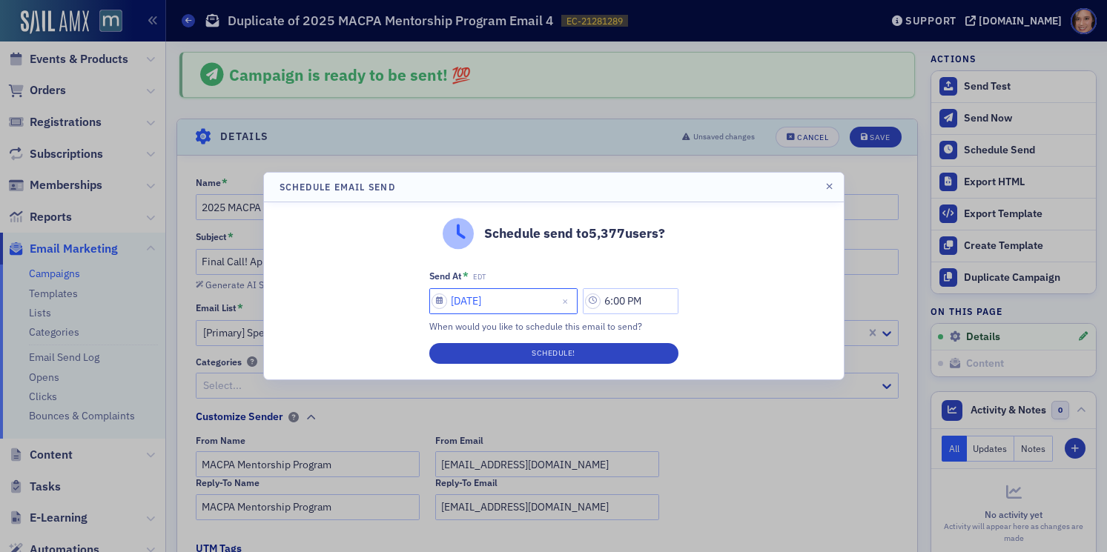
click at [501, 306] on input "[DATE]" at bounding box center [503, 301] width 148 height 26
select select "7"
select select "2025"
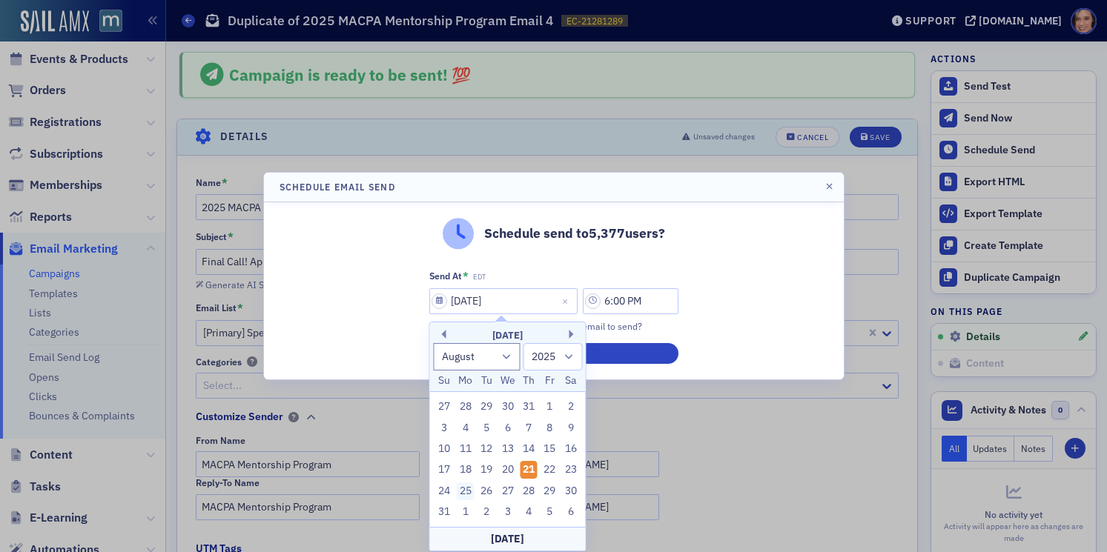
click at [472, 492] on div "25" at bounding box center [466, 492] width 18 height 18
type input "[DATE]"
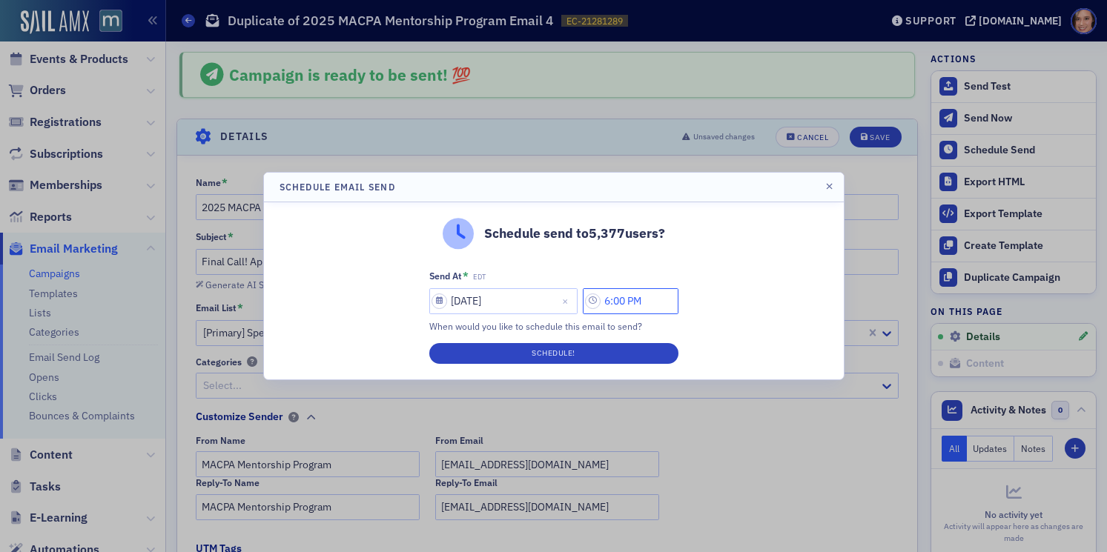
click at [632, 300] on input "6:00 PM" at bounding box center [631, 301] width 96 height 26
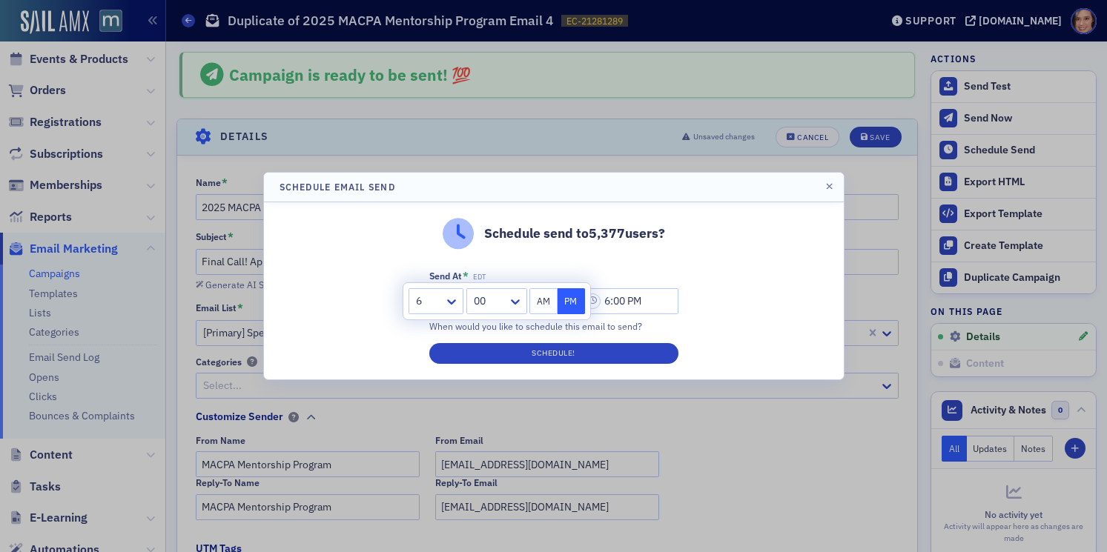
click at [793, 327] on div "Schedule send to 5,377 users? Send At * EDT [DATE] 6:00 PM When would you like …" at bounding box center [554, 290] width 580 height 177
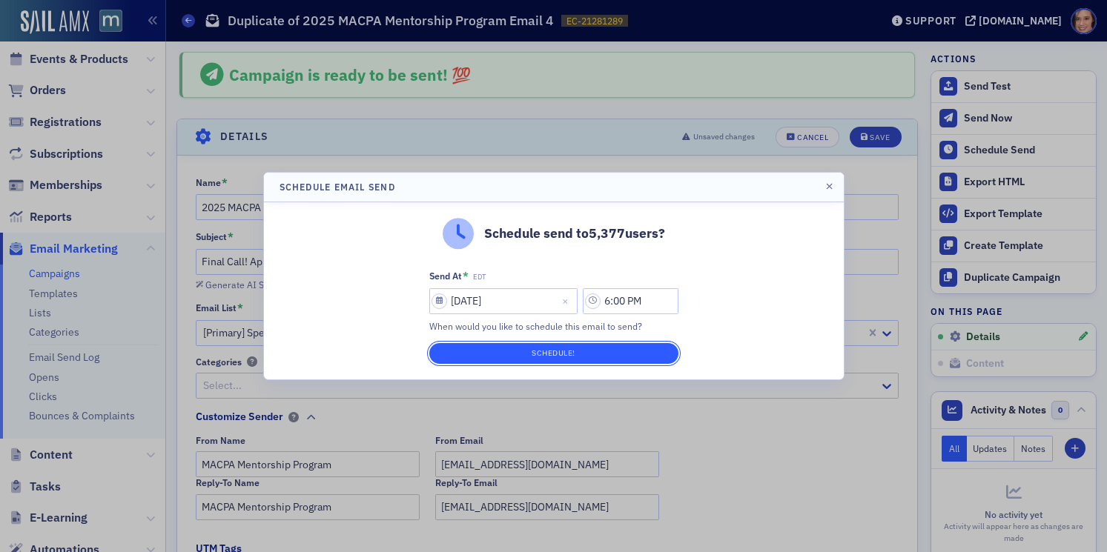
click at [658, 346] on button "Schedule!" at bounding box center [553, 353] width 249 height 21
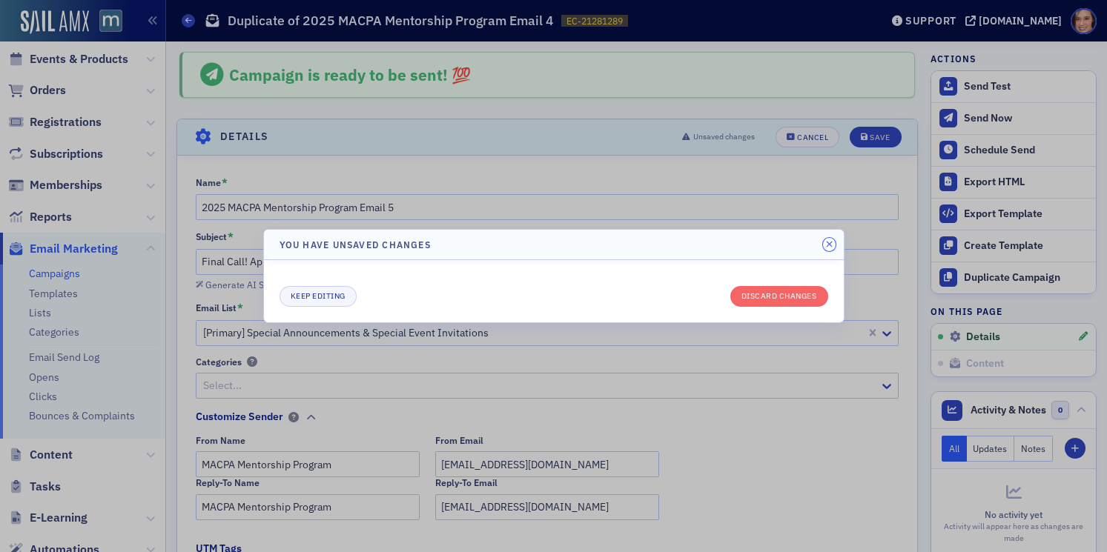
click at [830, 239] on button "button" at bounding box center [829, 244] width 13 height 13
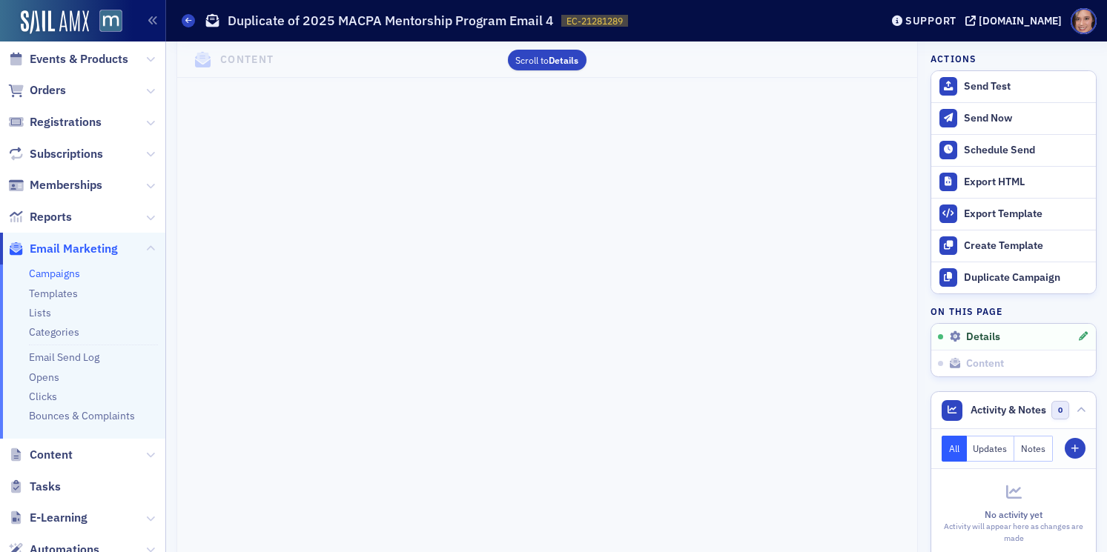
scroll to position [928, 0]
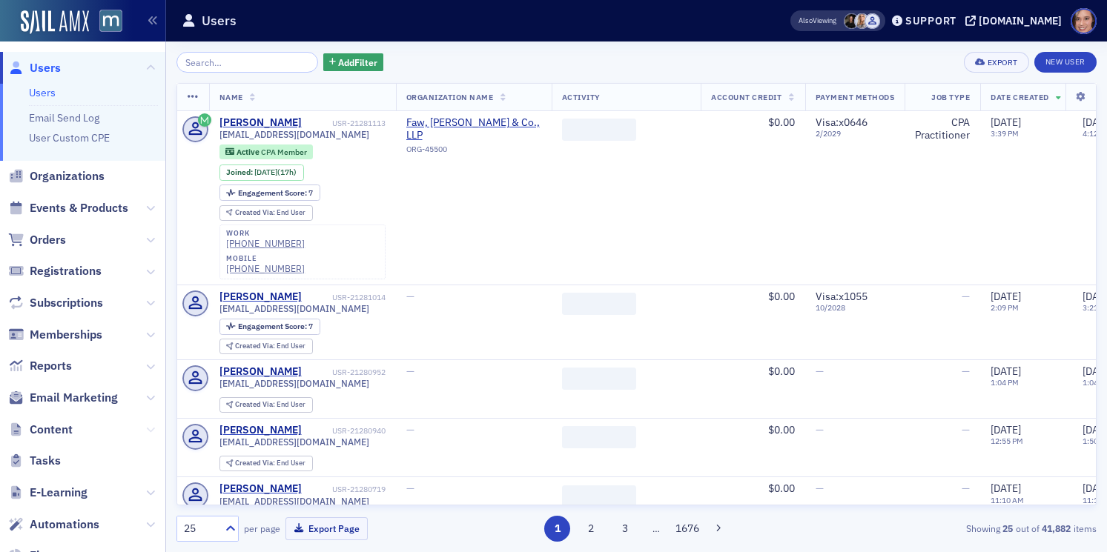
click at [150, 432] on icon at bounding box center [150, 430] width 9 height 9
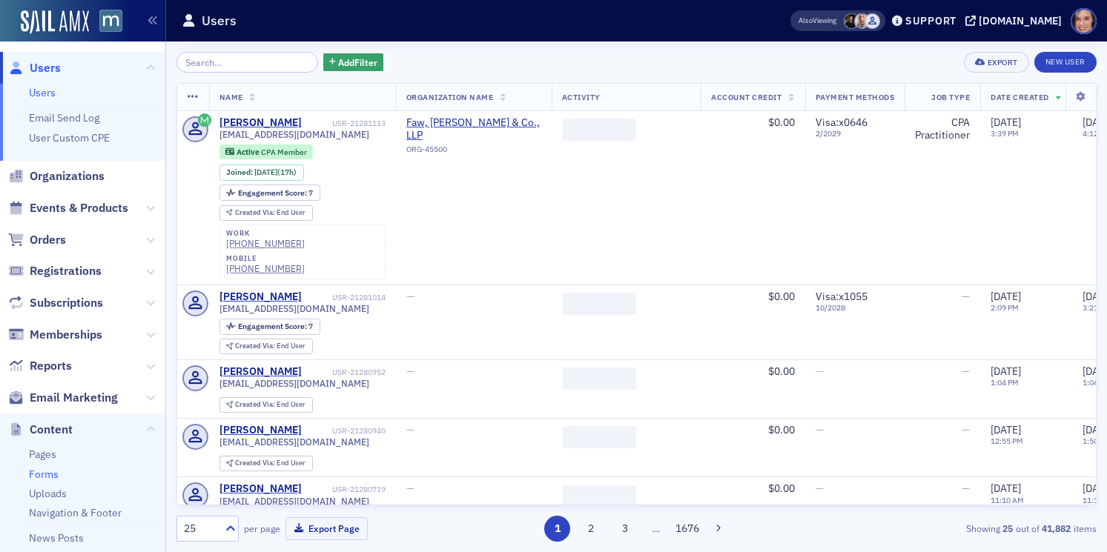
click at [49, 472] on link "Forms" at bounding box center [44, 474] width 30 height 13
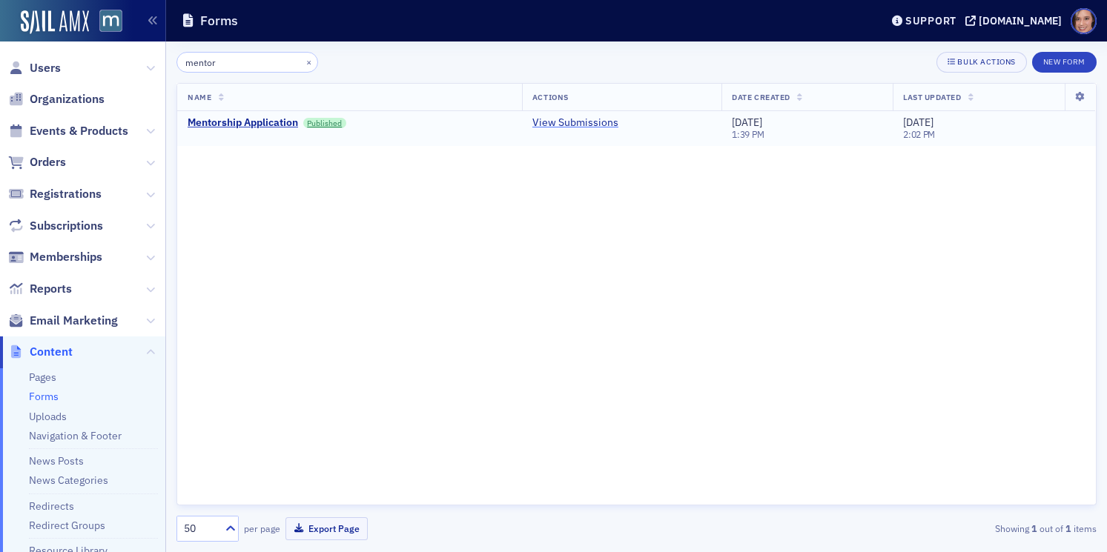
type input "mentor"
click at [580, 123] on link "View Submissions" at bounding box center [575, 122] width 86 height 13
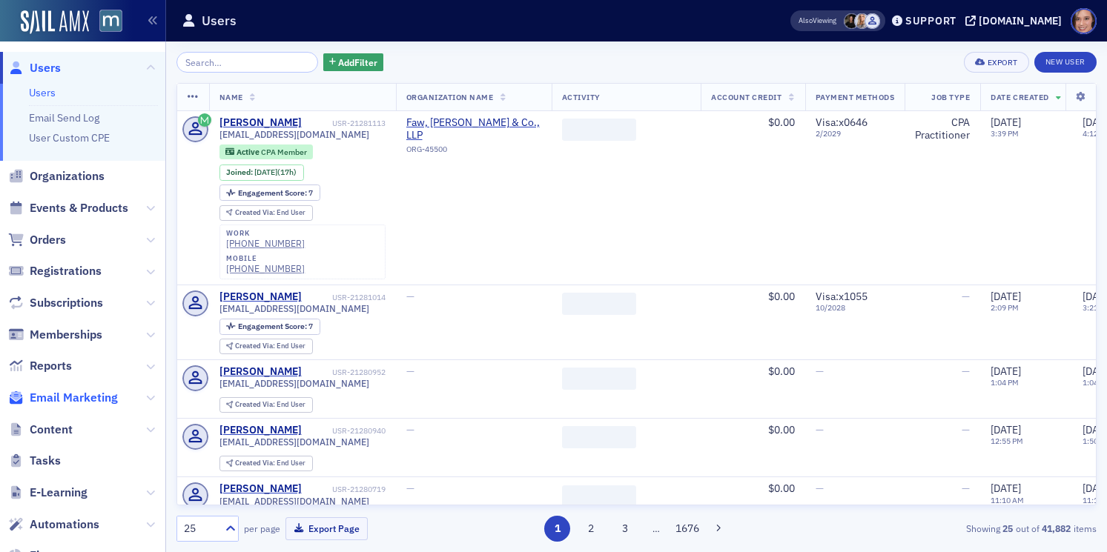
click at [85, 402] on span "Email Marketing" at bounding box center [74, 398] width 88 height 16
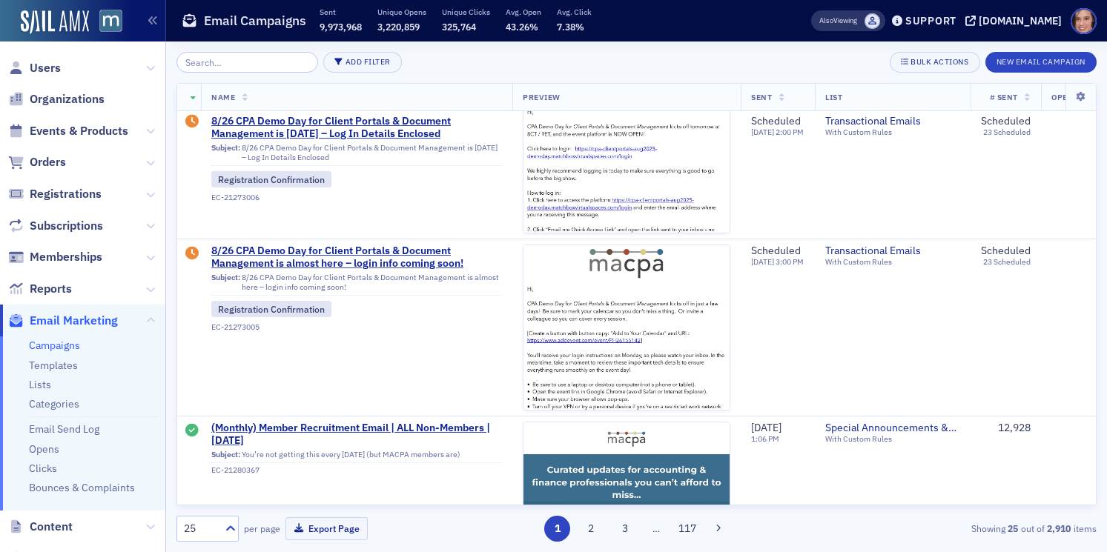
scroll to position [857, 0]
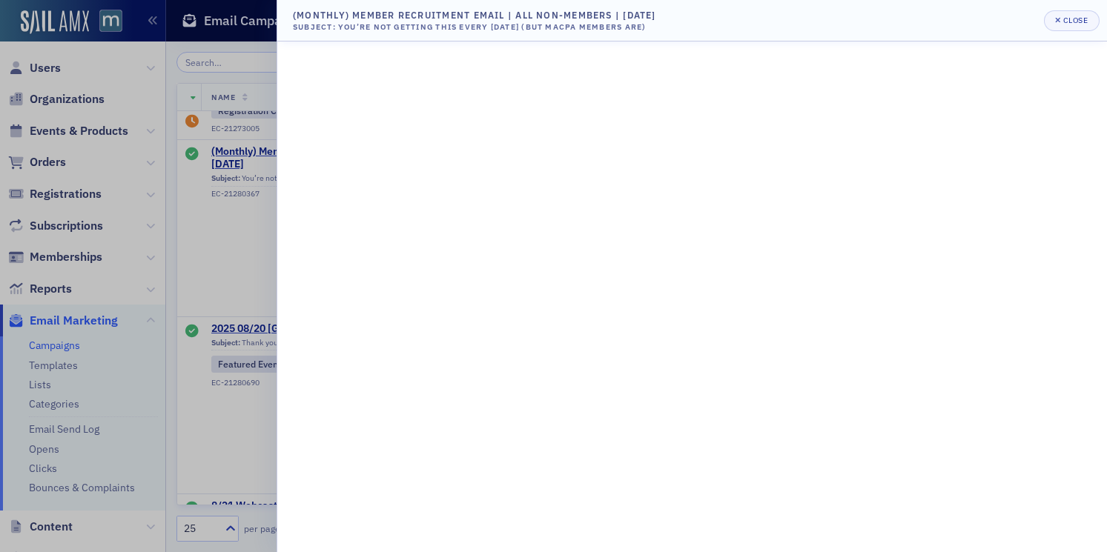
click at [266, 219] on div at bounding box center [553, 276] width 1107 height 552
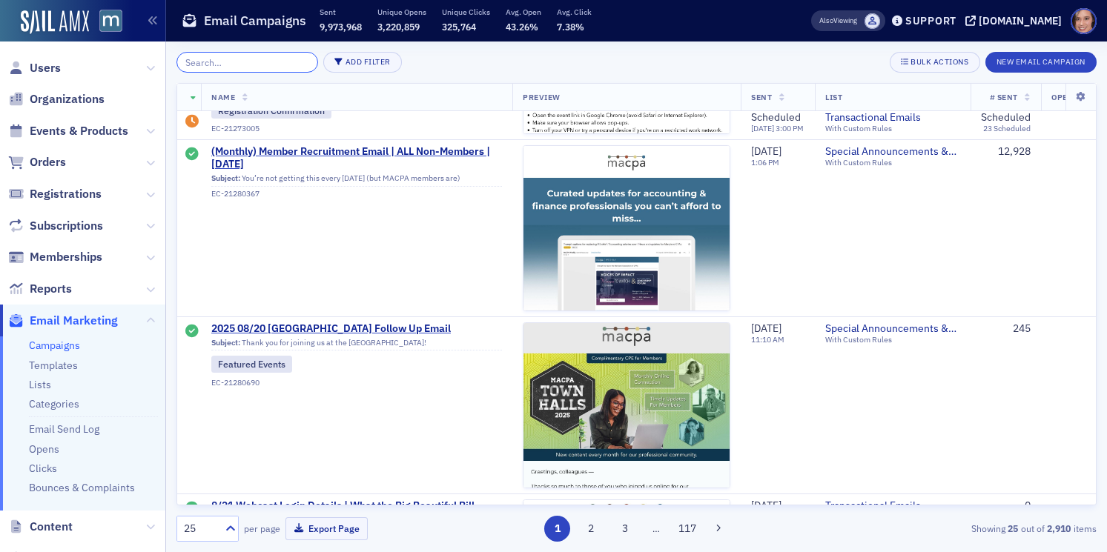
click at [216, 67] on input "search" at bounding box center [247, 62] width 142 height 21
type input "o"
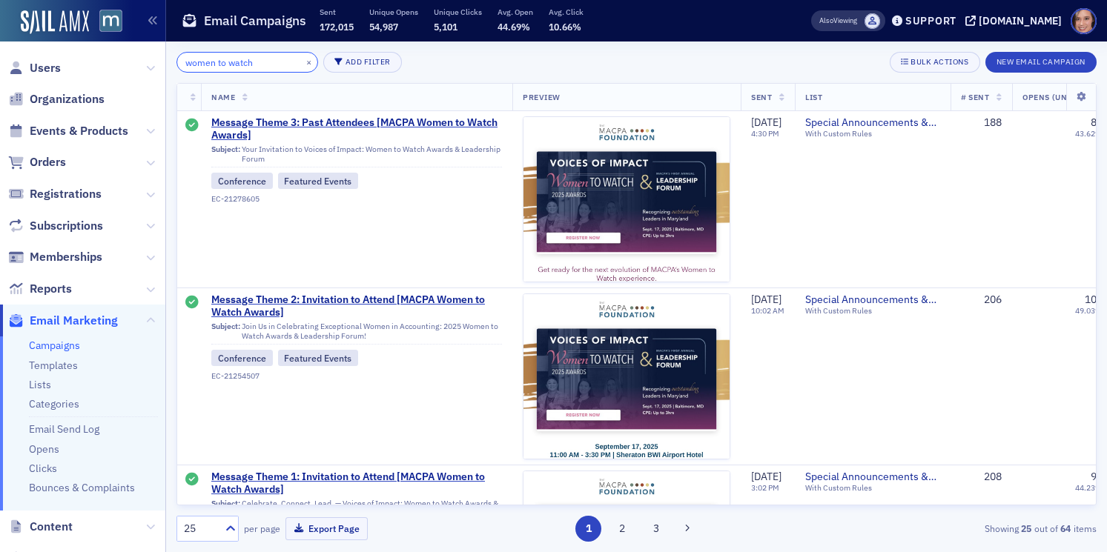
type input "women to watch"
